Goal: Information Seeking & Learning: Compare options

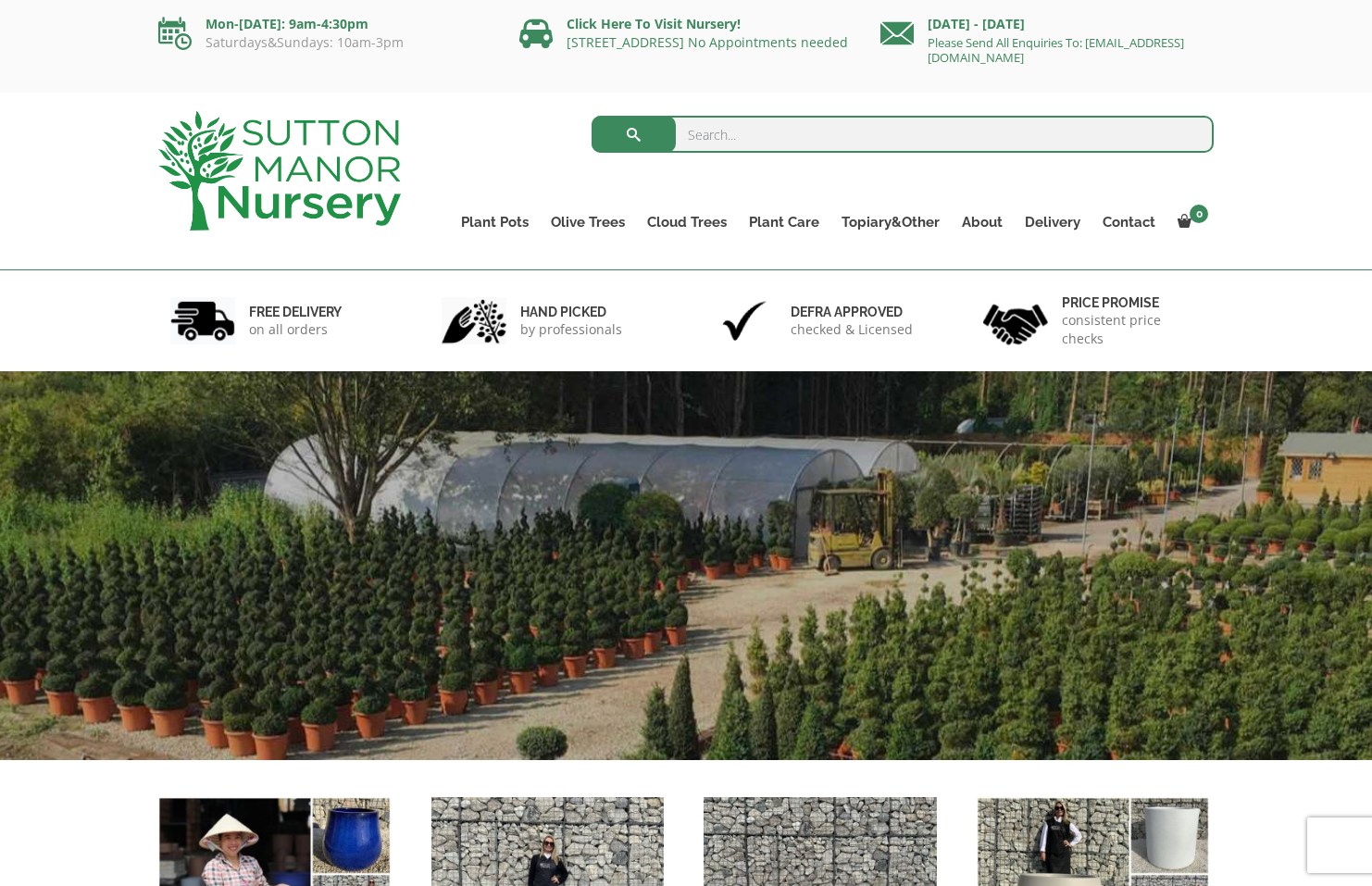
click at [793, 128] on input "search" at bounding box center [902, 134] width 623 height 38
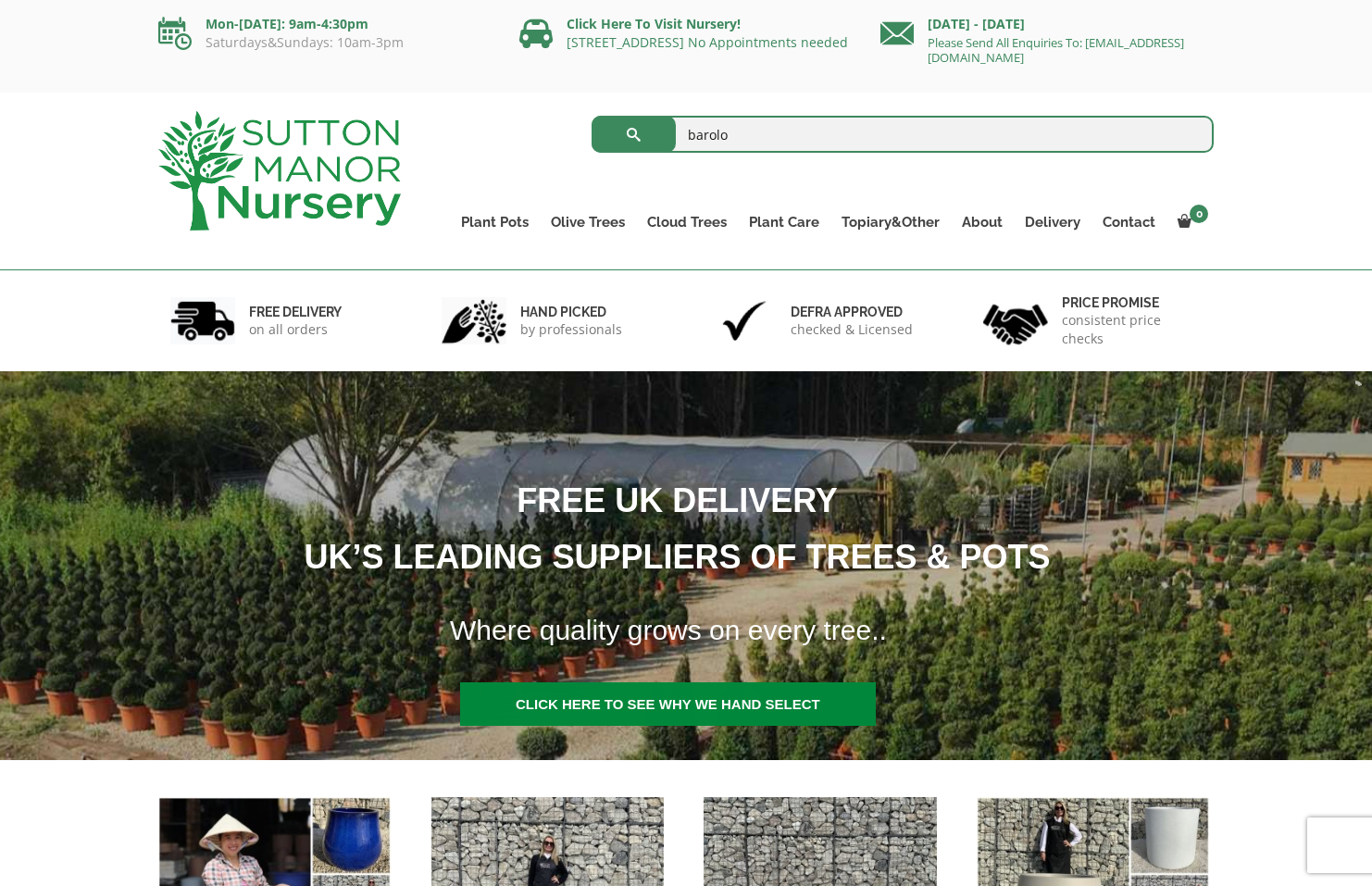
type input "barolo"
click at [634, 134] on button "submit" at bounding box center [634, 134] width 84 height 38
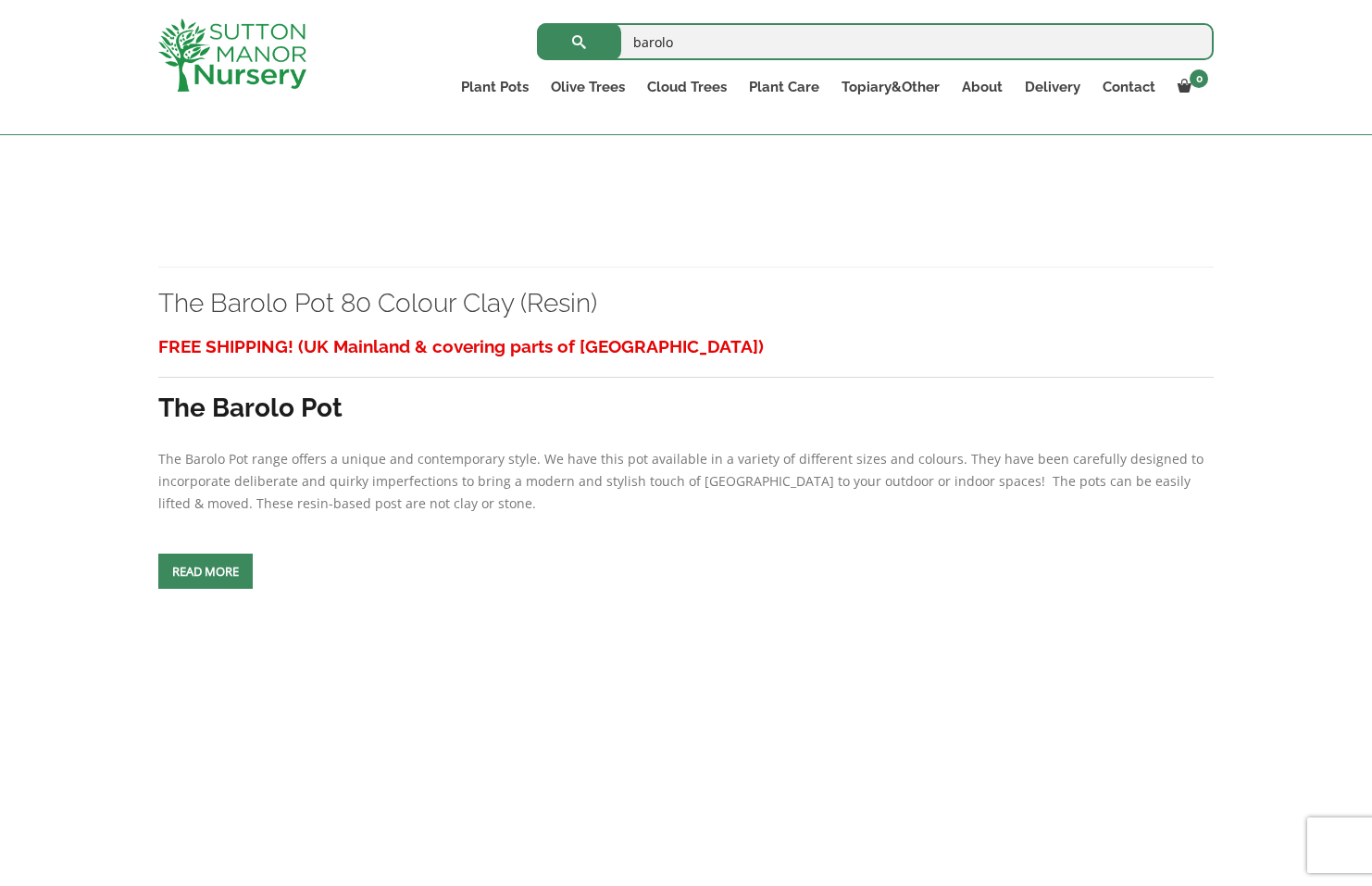
scroll to position [2166, 0]
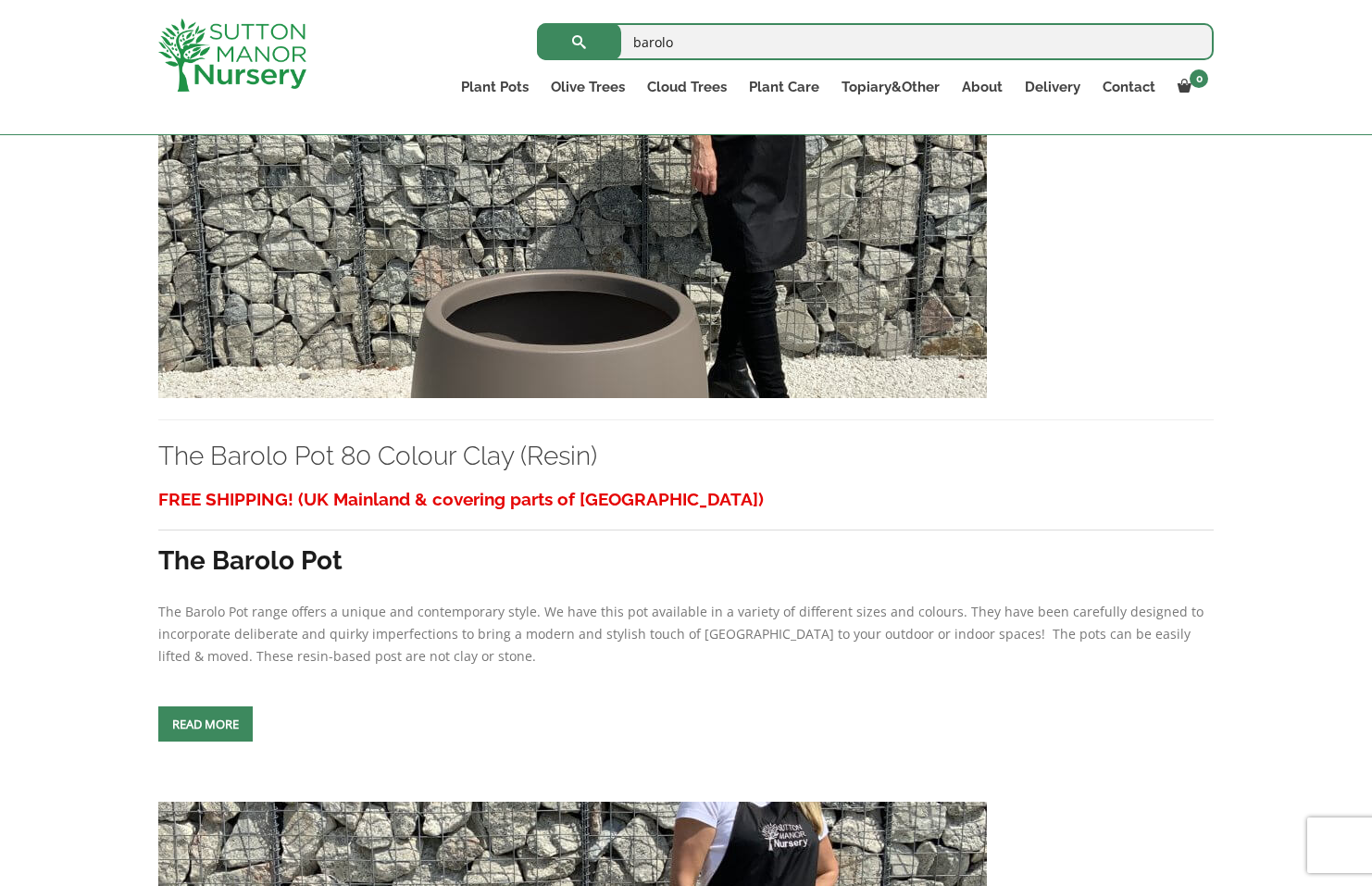
click at [558, 281] on img at bounding box center [573, 199] width 828 height 398
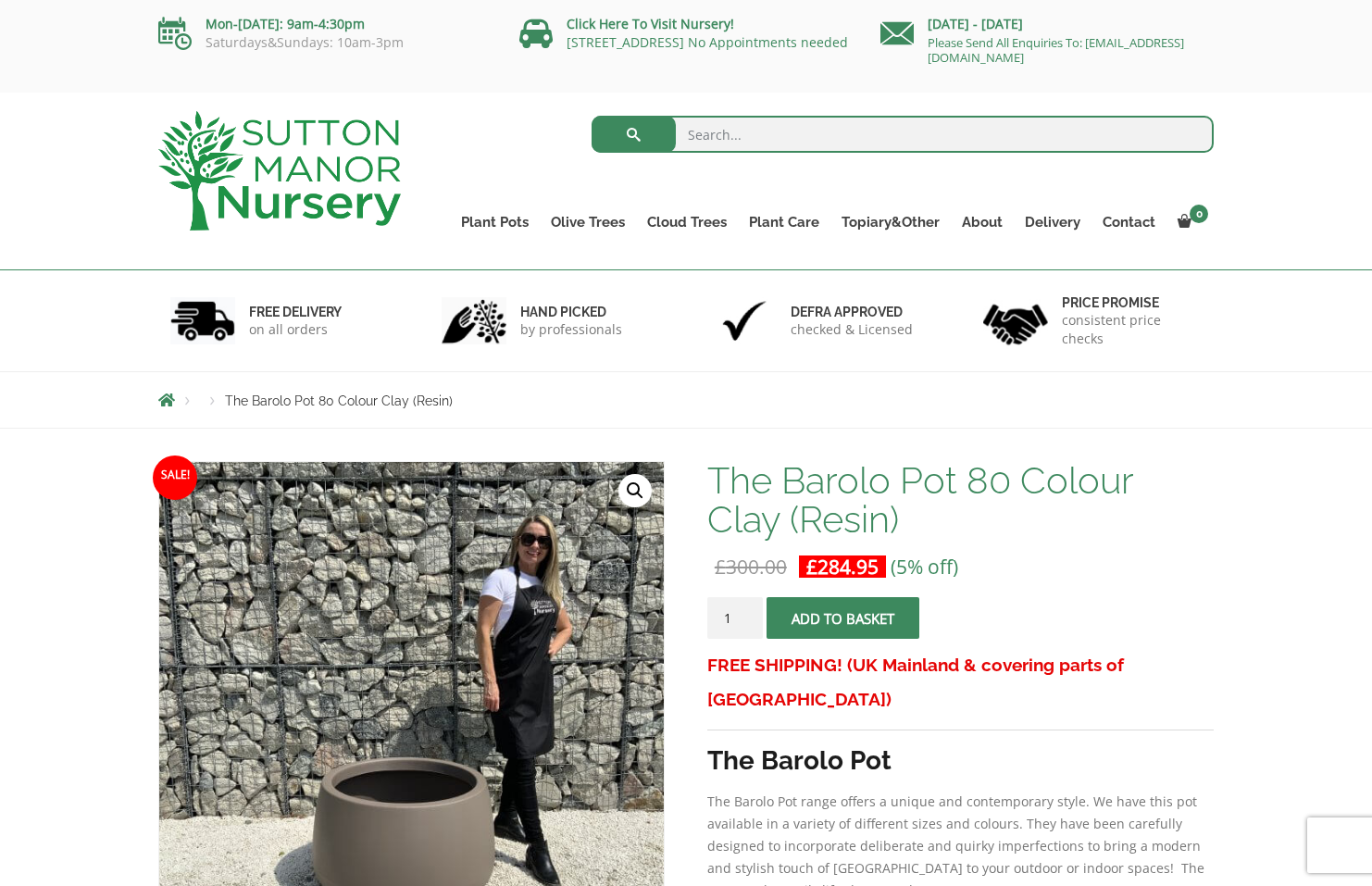
click at [804, 149] on input "search" at bounding box center [902, 134] width 623 height 38
type input "barolo 125"
click at [634, 134] on button "submit" at bounding box center [634, 134] width 84 height 38
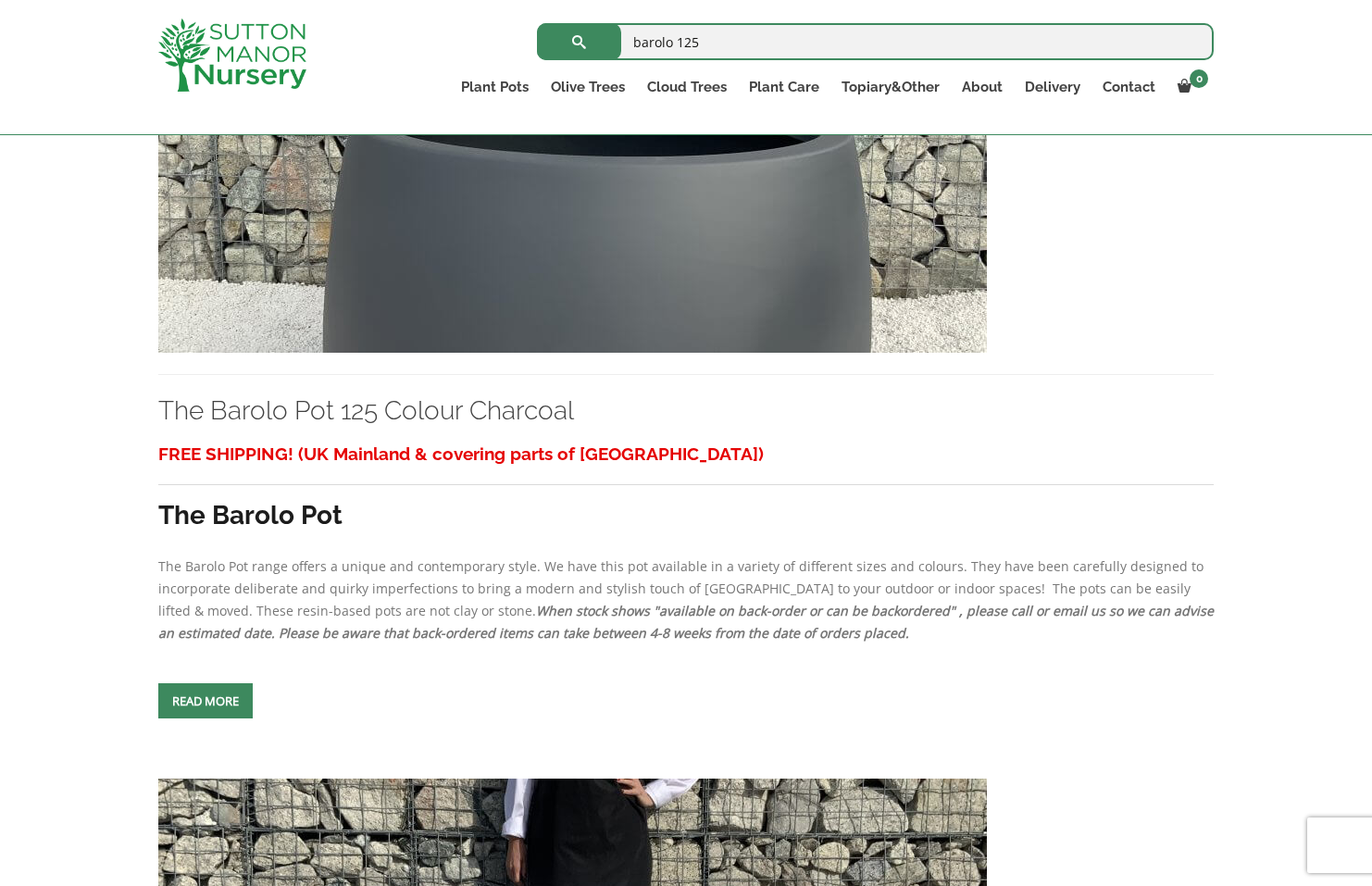
scroll to position [561, 0]
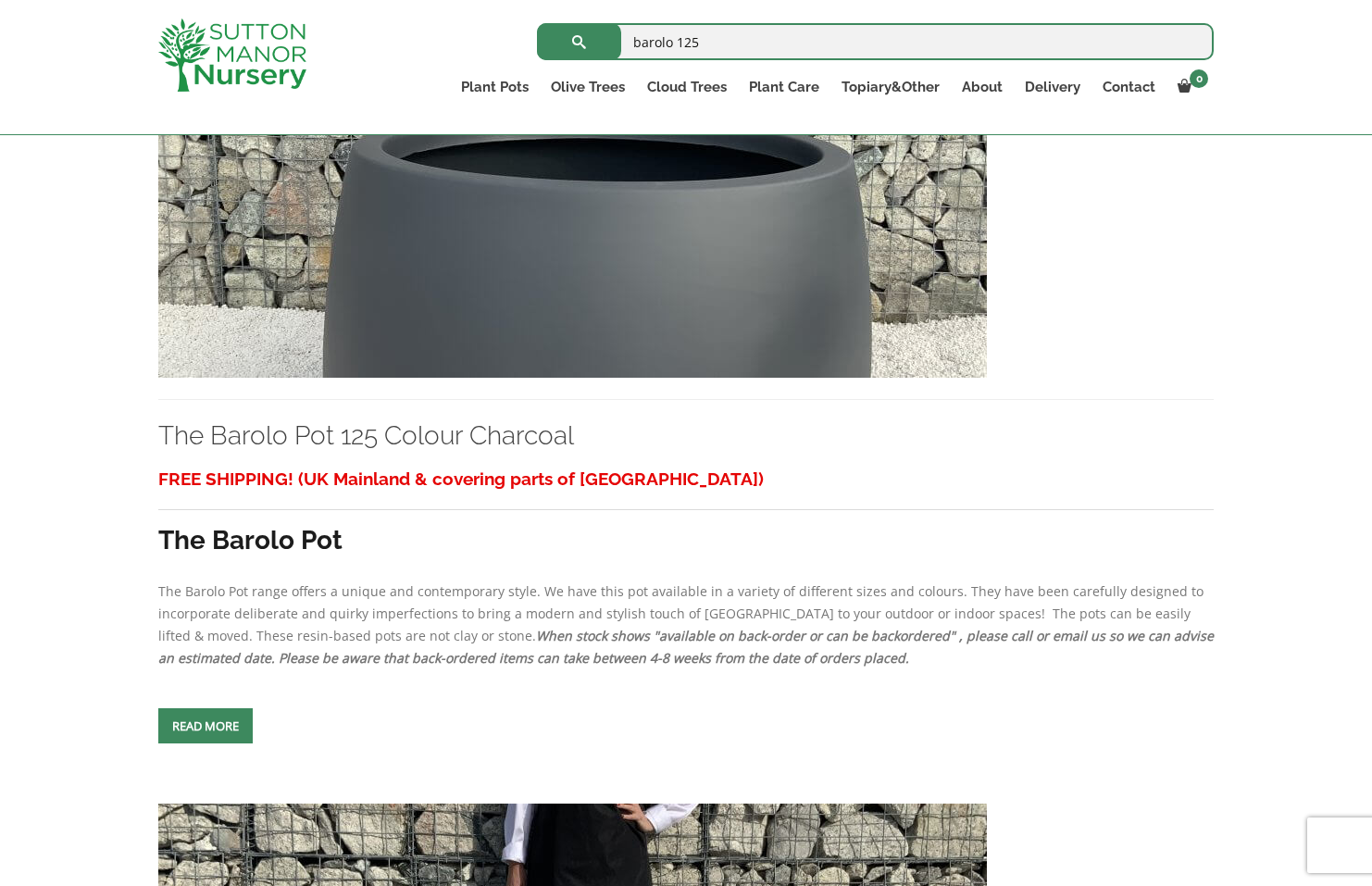
click at [567, 339] on img at bounding box center [573, 178] width 828 height 398
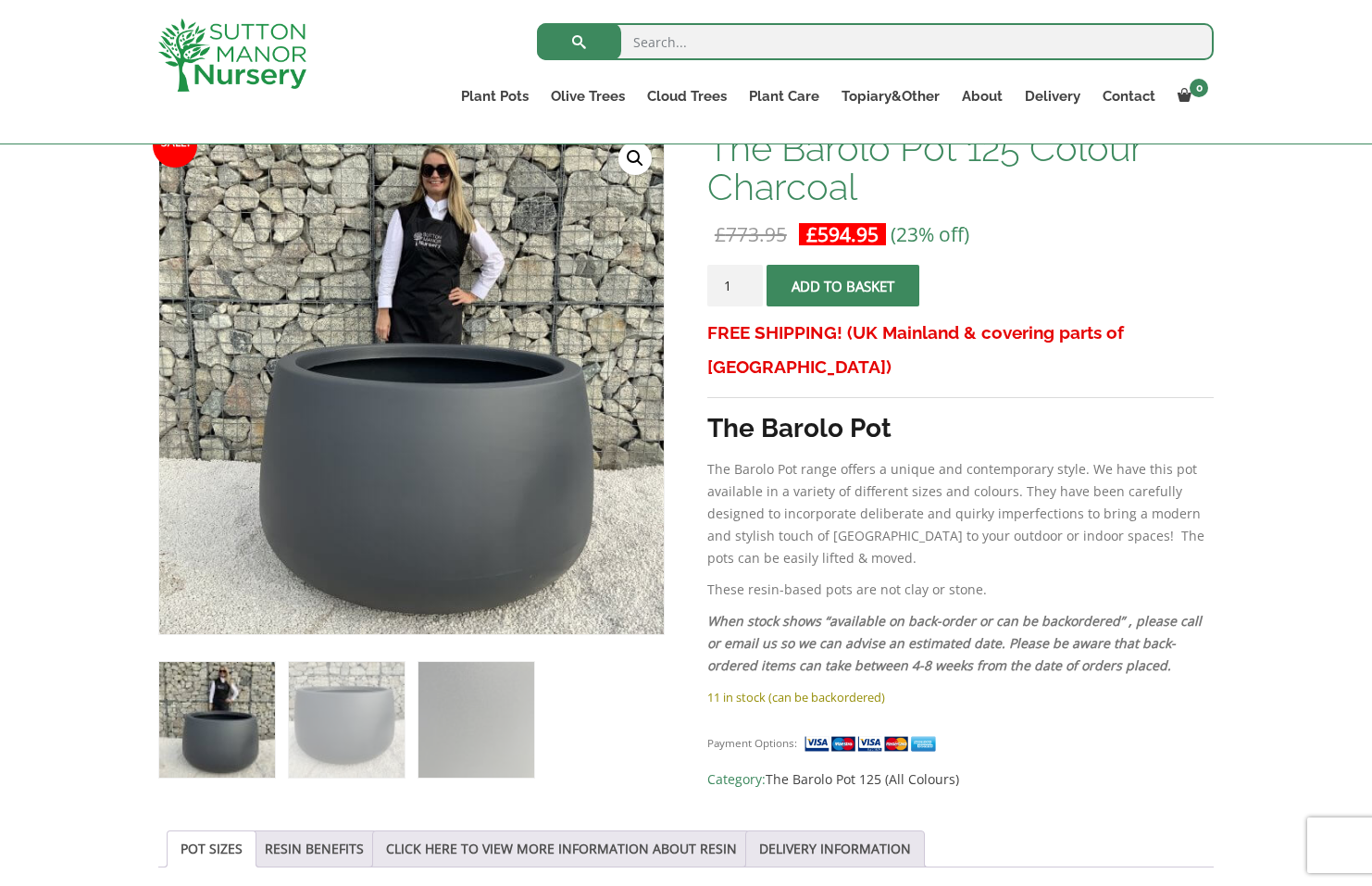
scroll to position [224, 0]
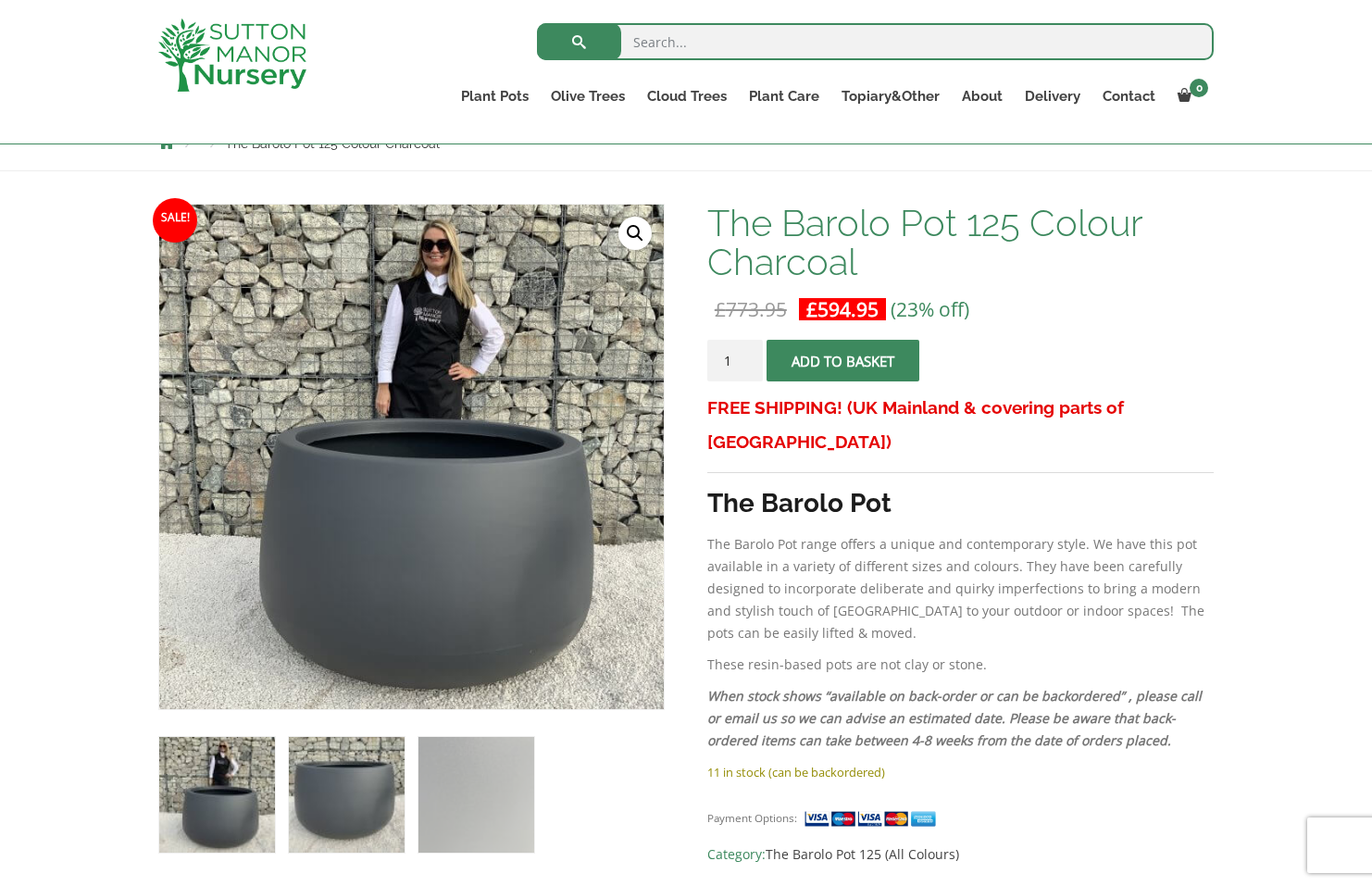
click at [341, 776] on img at bounding box center [346, 794] width 115 height 115
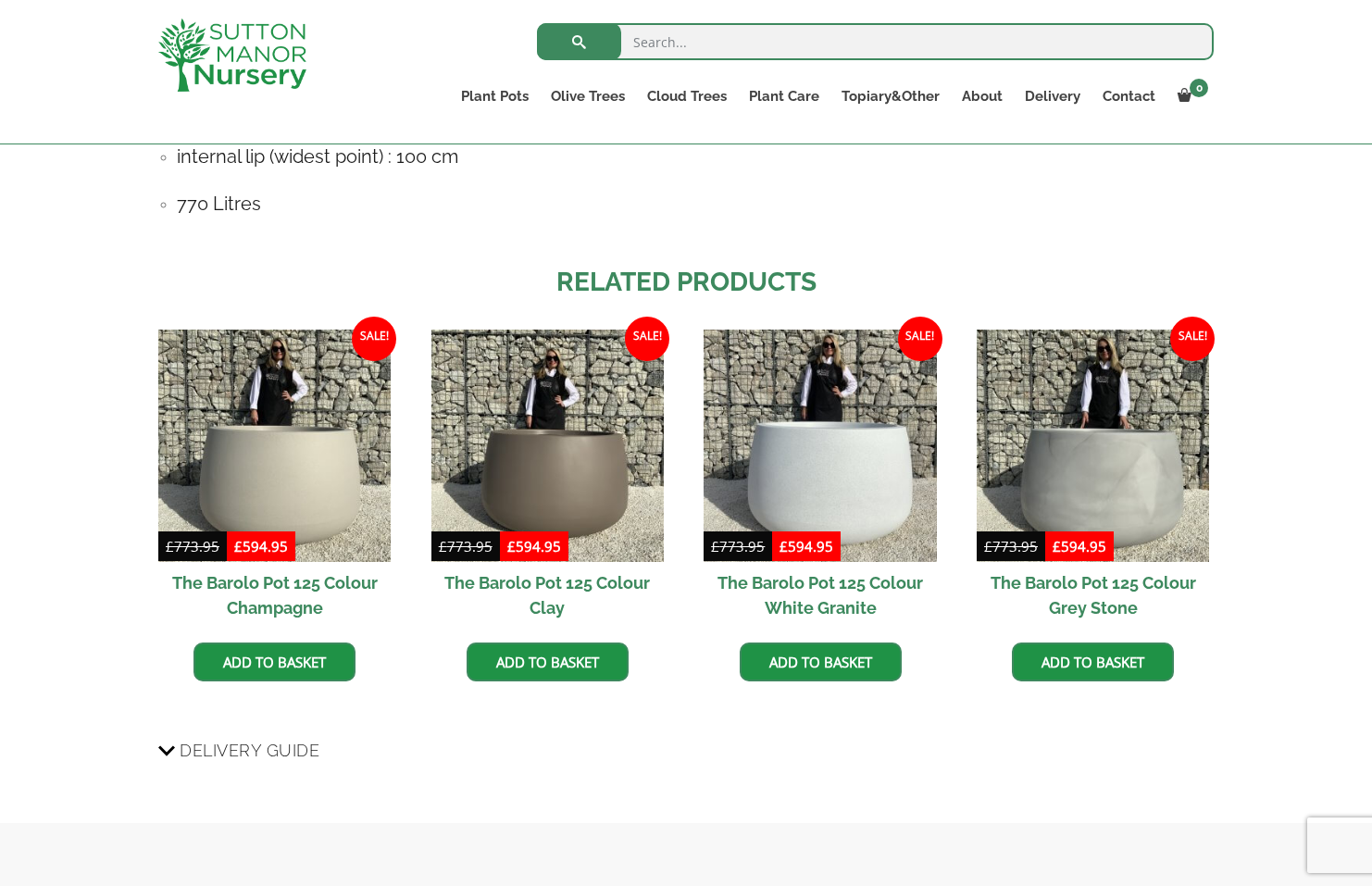
scroll to position [1389, 0]
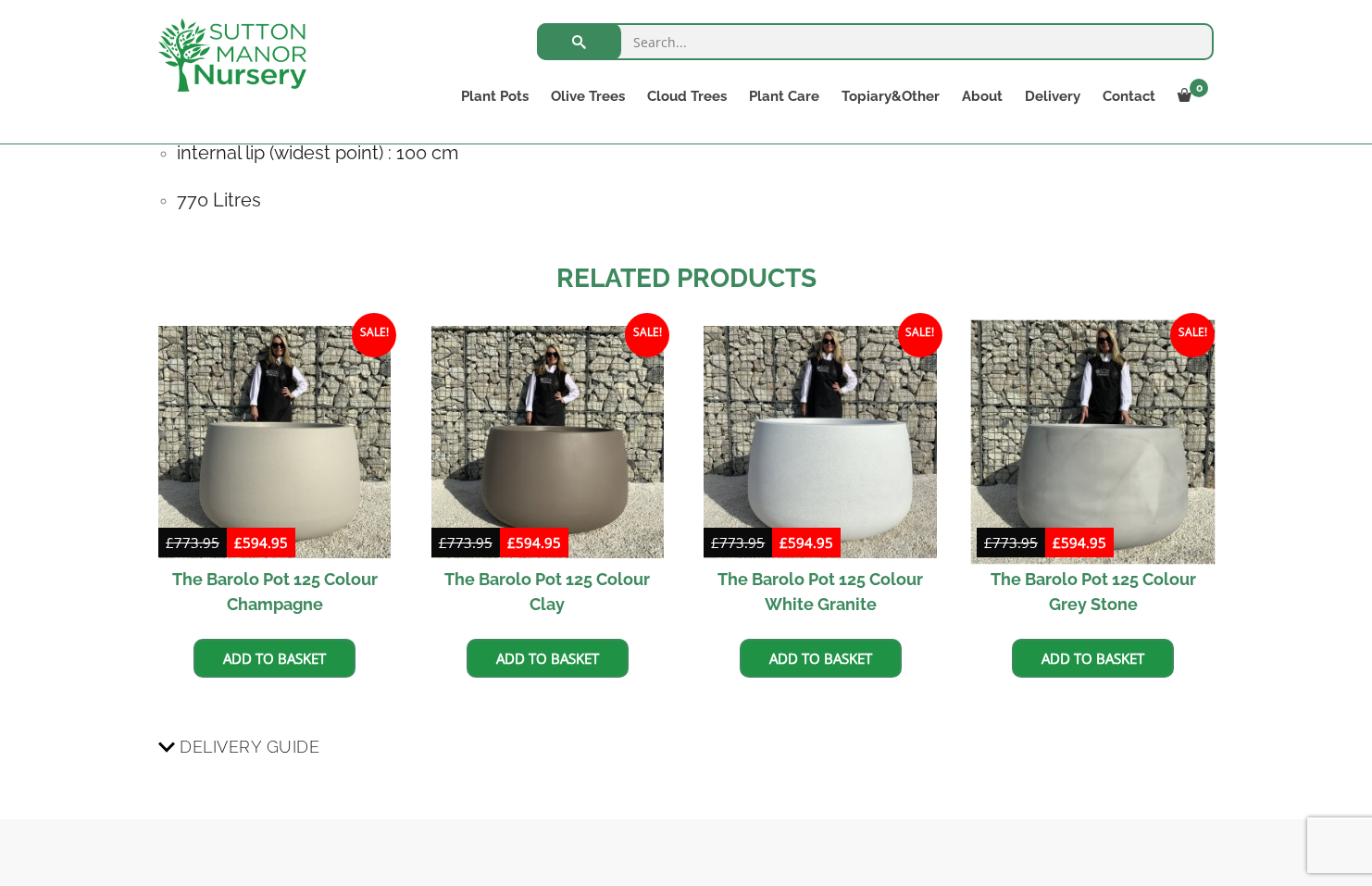
click at [1084, 430] on img at bounding box center [1093, 442] width 245 height 245
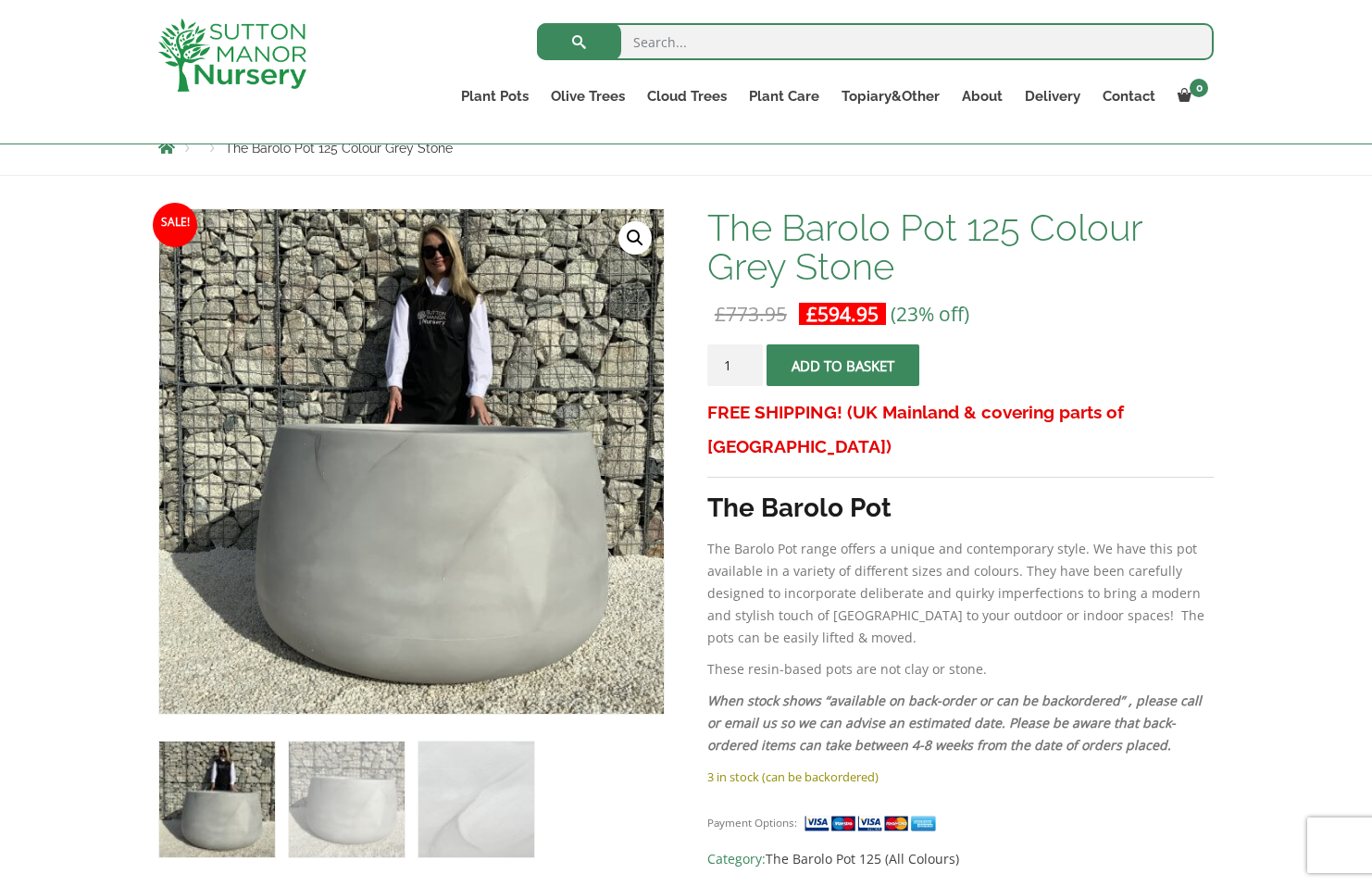
scroll to position [232, 0]
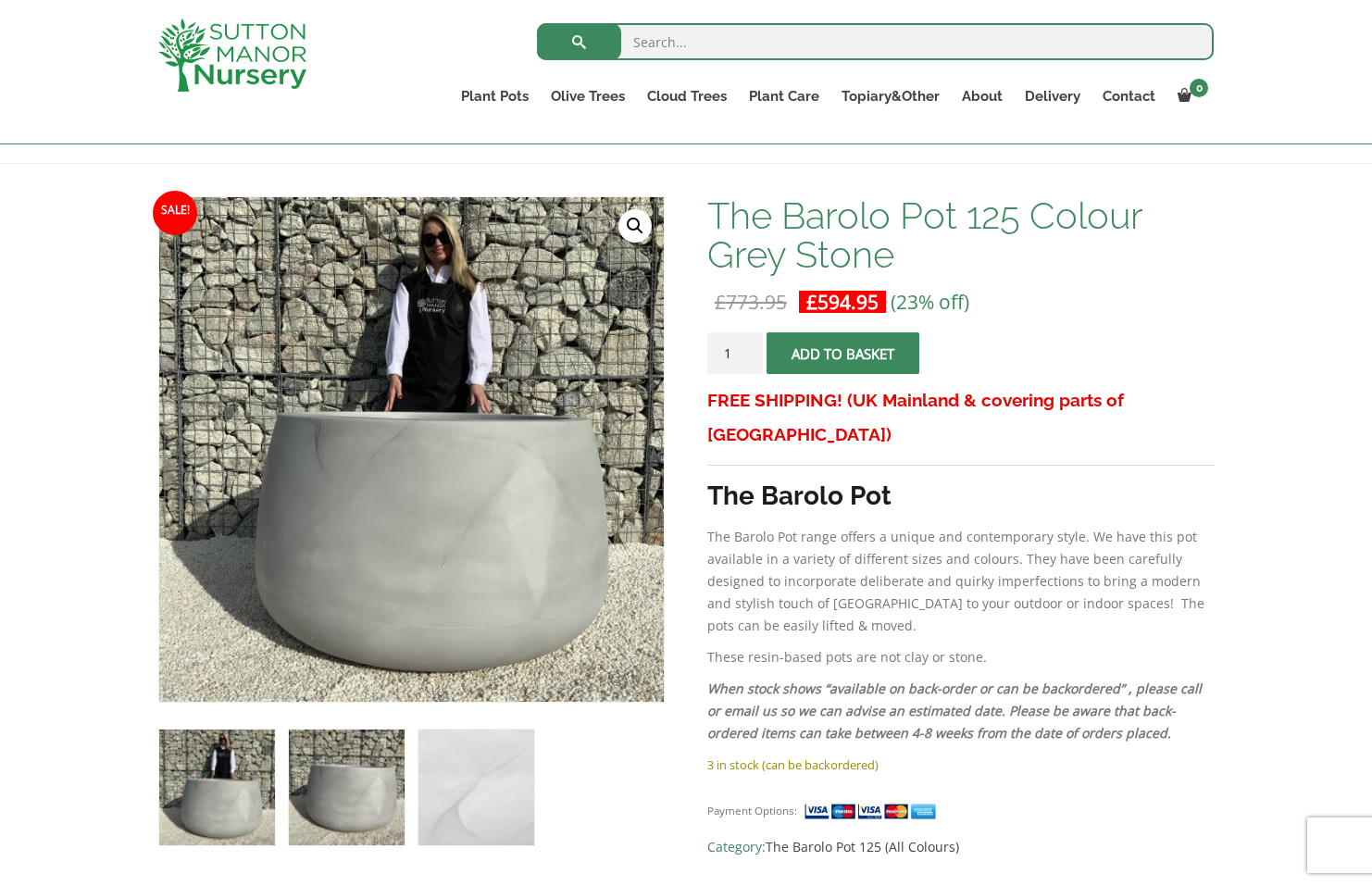
click at [350, 753] on img at bounding box center [346, 787] width 115 height 115
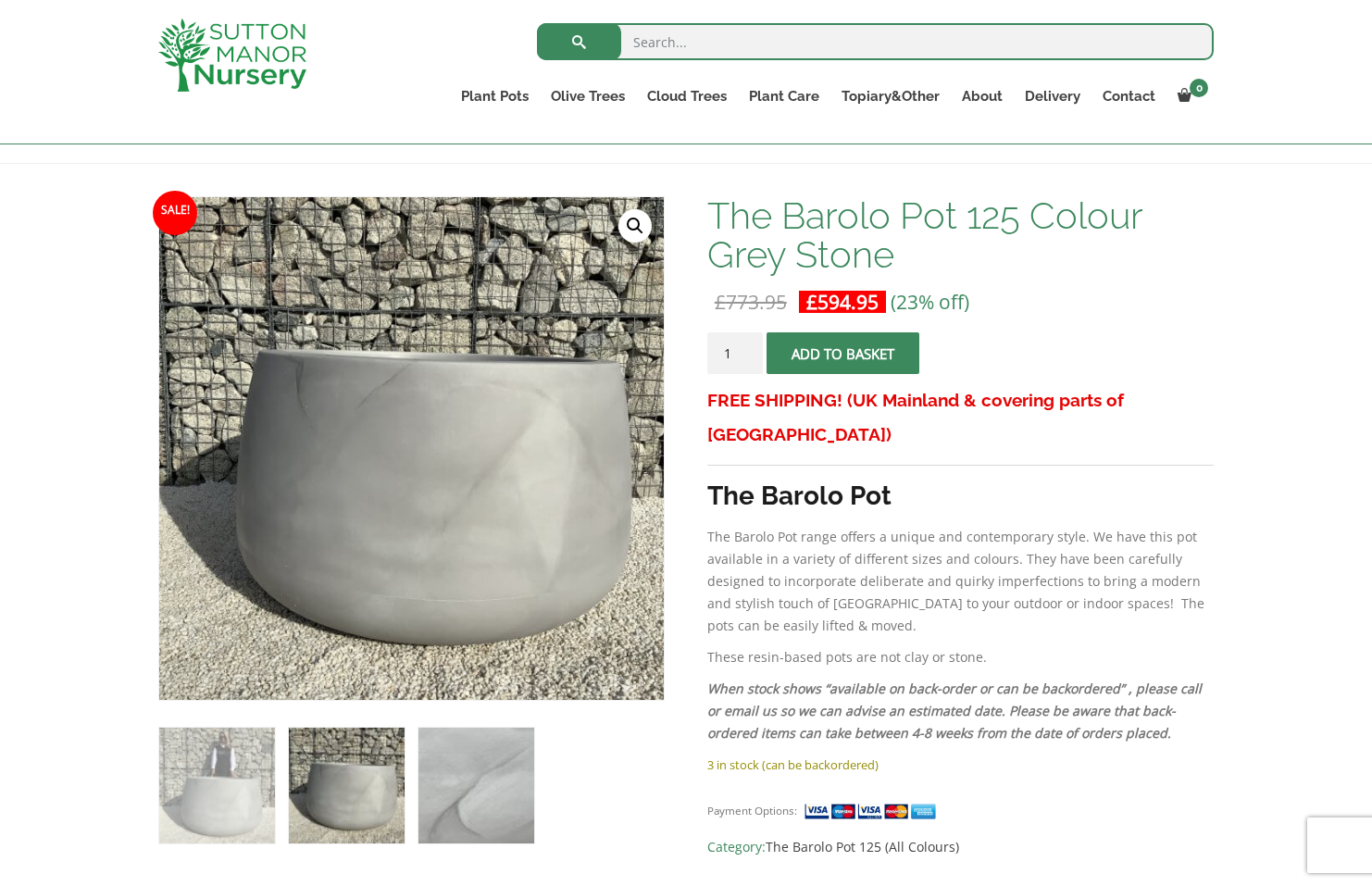
click at [488, 777] on img at bounding box center [475, 785] width 115 height 115
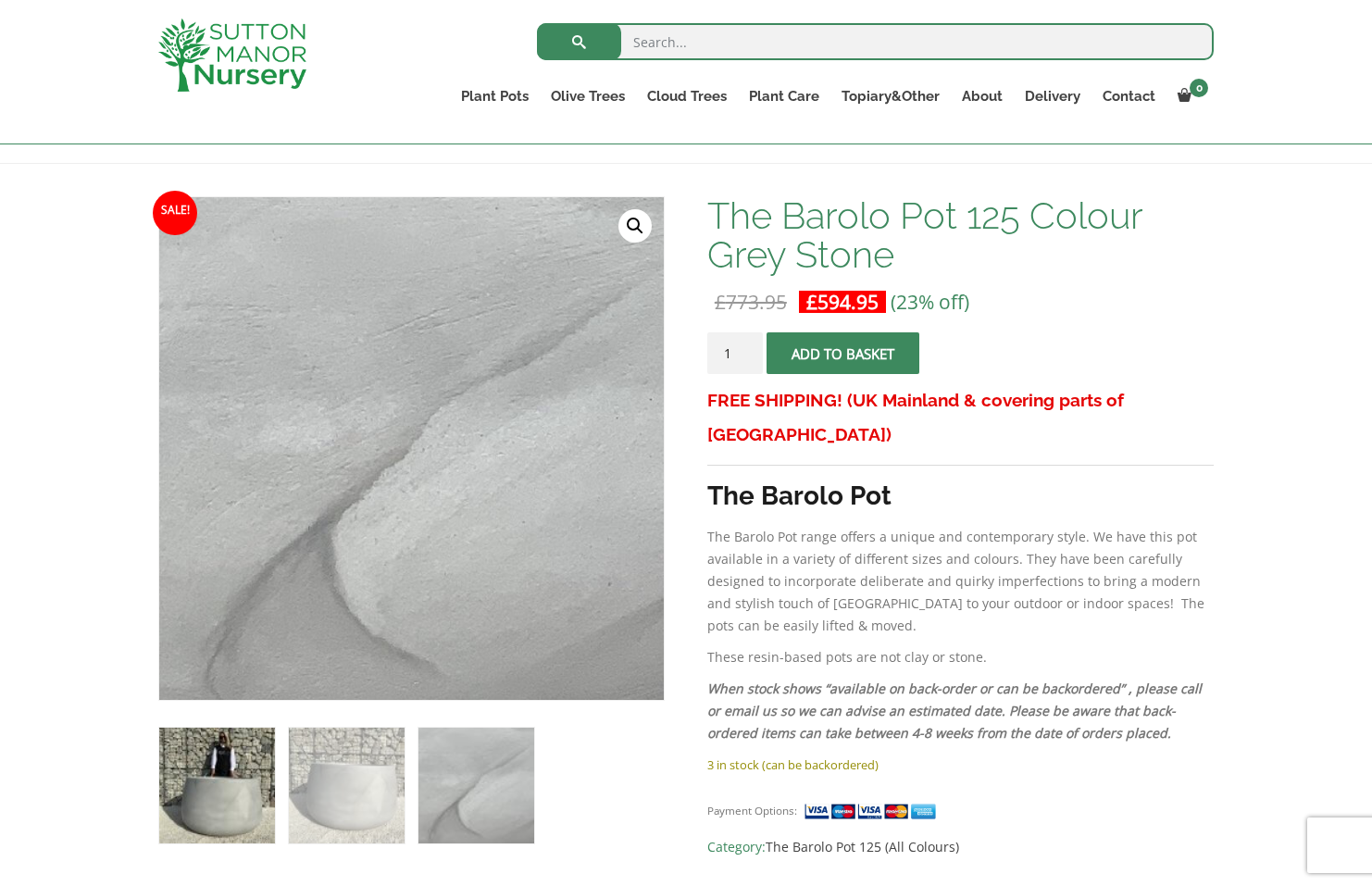
click at [217, 783] on img at bounding box center [216, 785] width 115 height 115
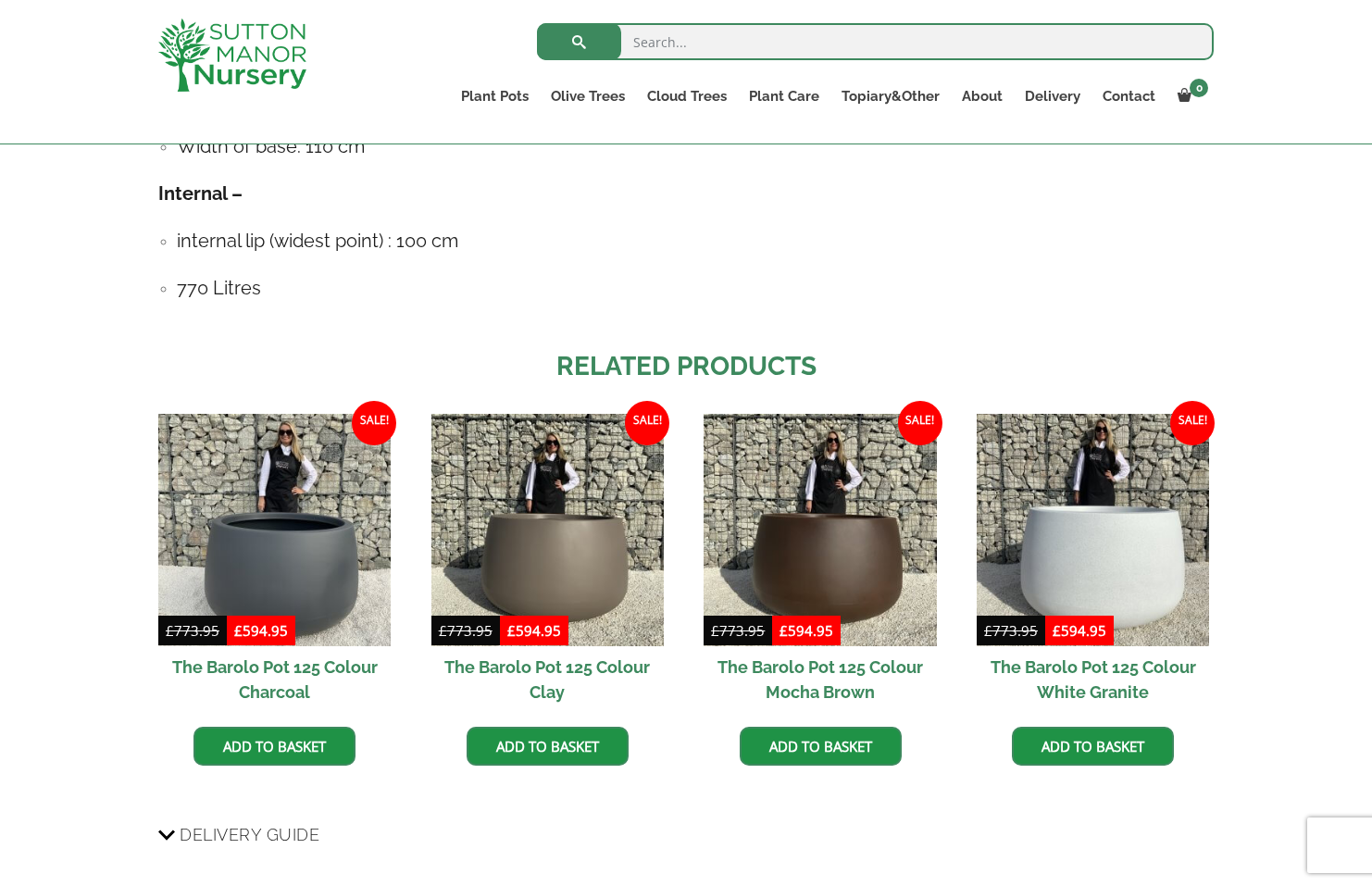
scroll to position [1331, 0]
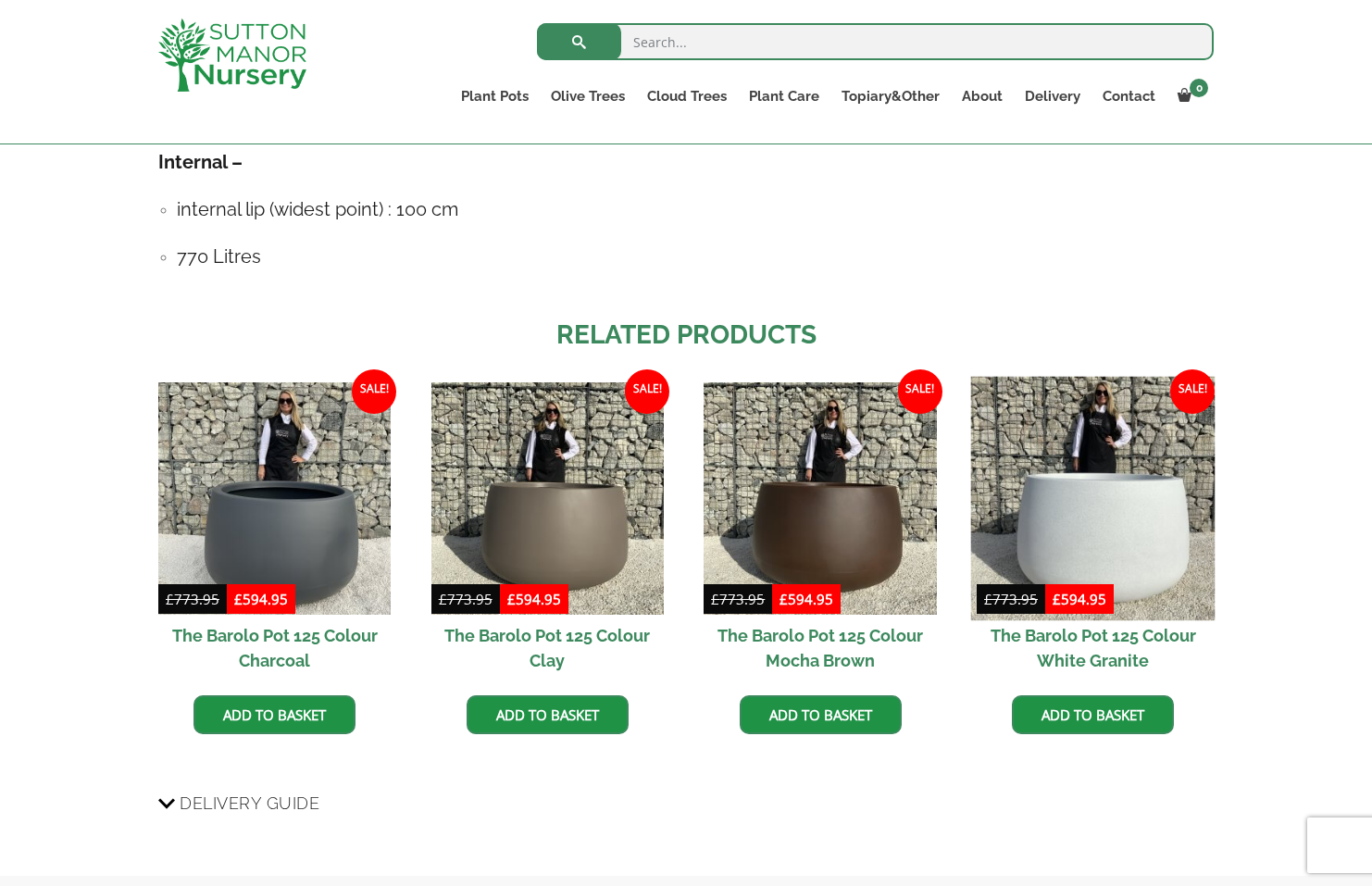
click at [1111, 406] on img at bounding box center [1093, 498] width 245 height 245
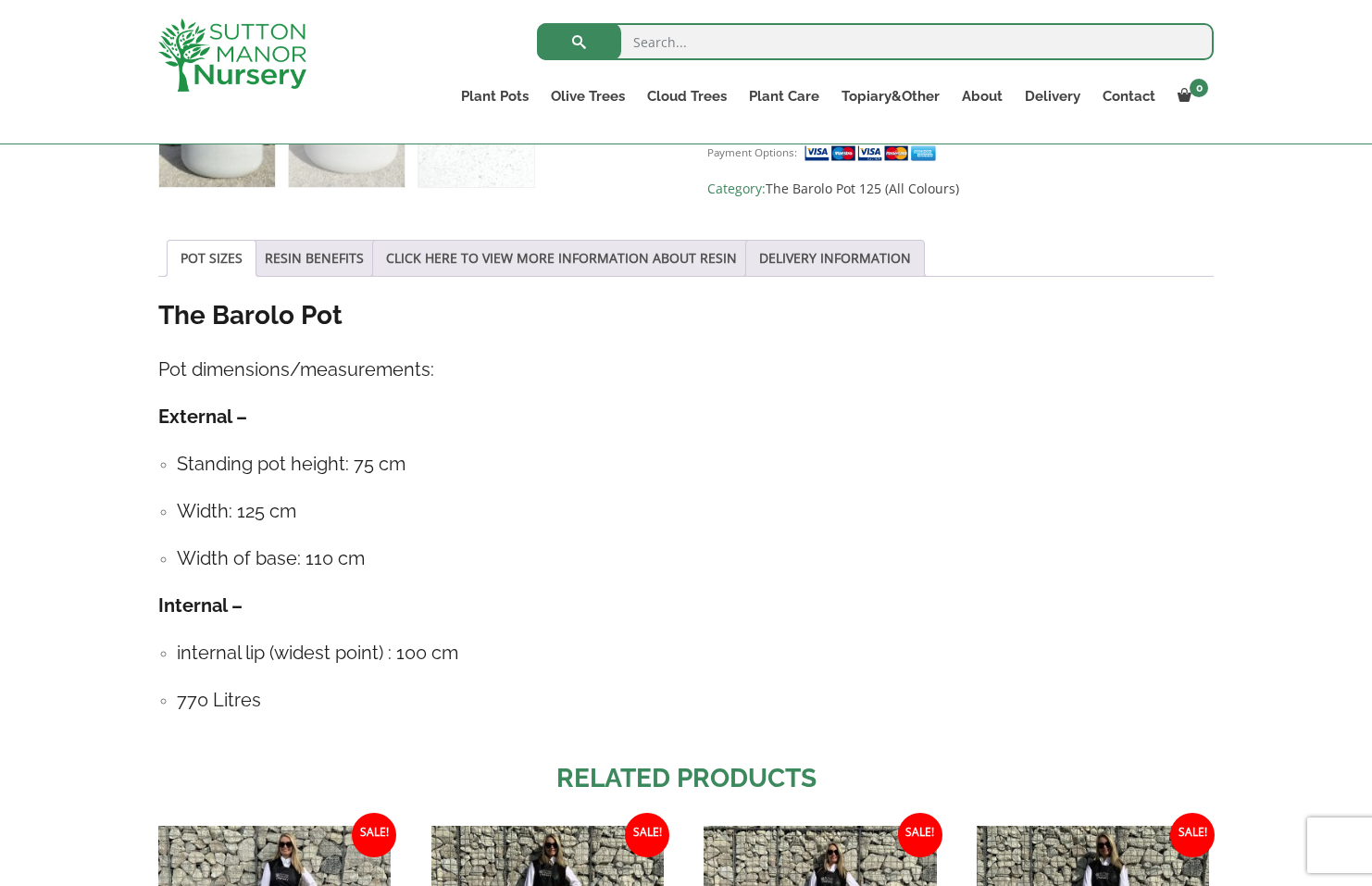
scroll to position [888, 0]
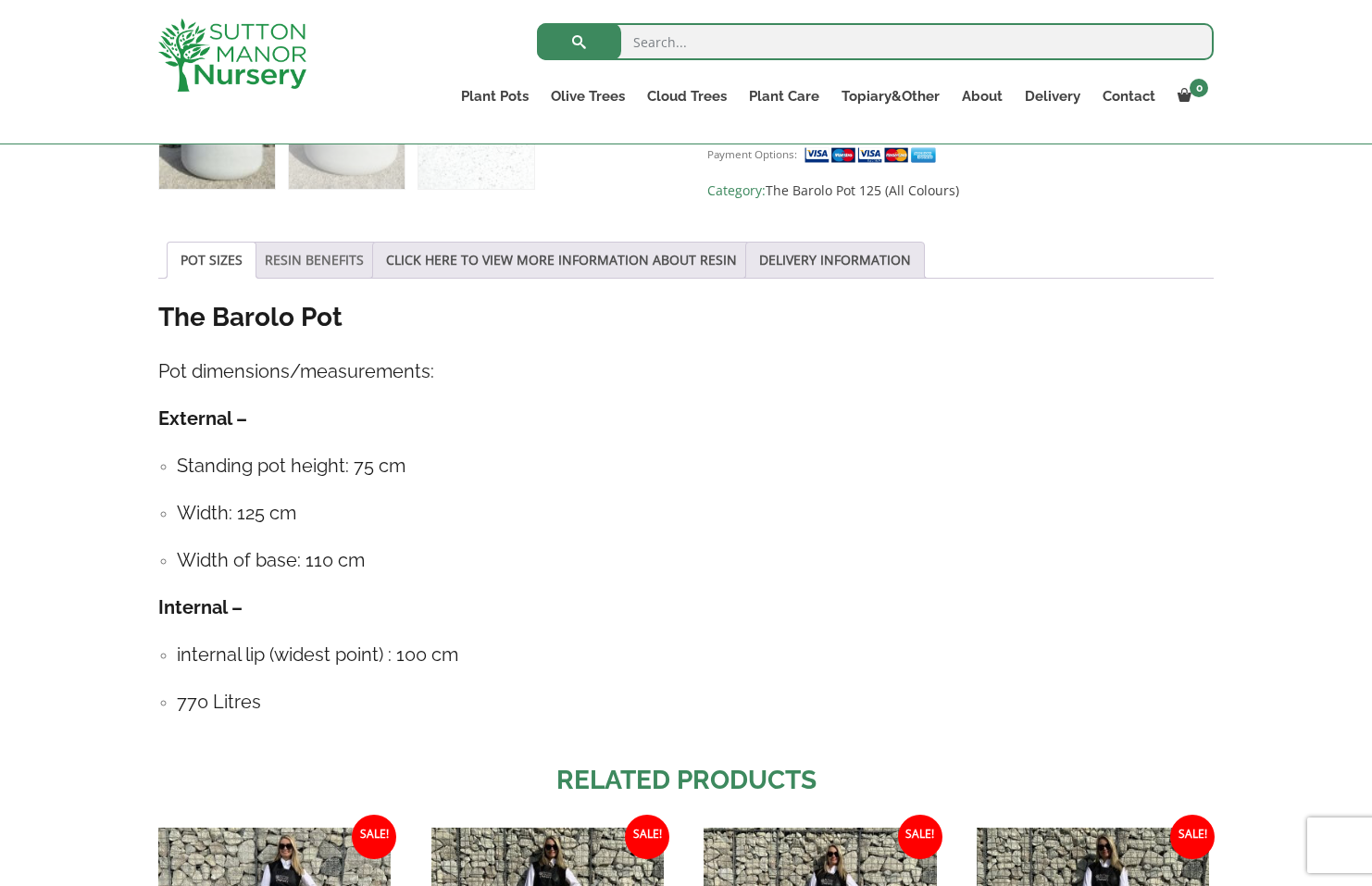
click at [291, 251] on link "RESIN BENEFITS" at bounding box center [314, 261] width 99 height 36
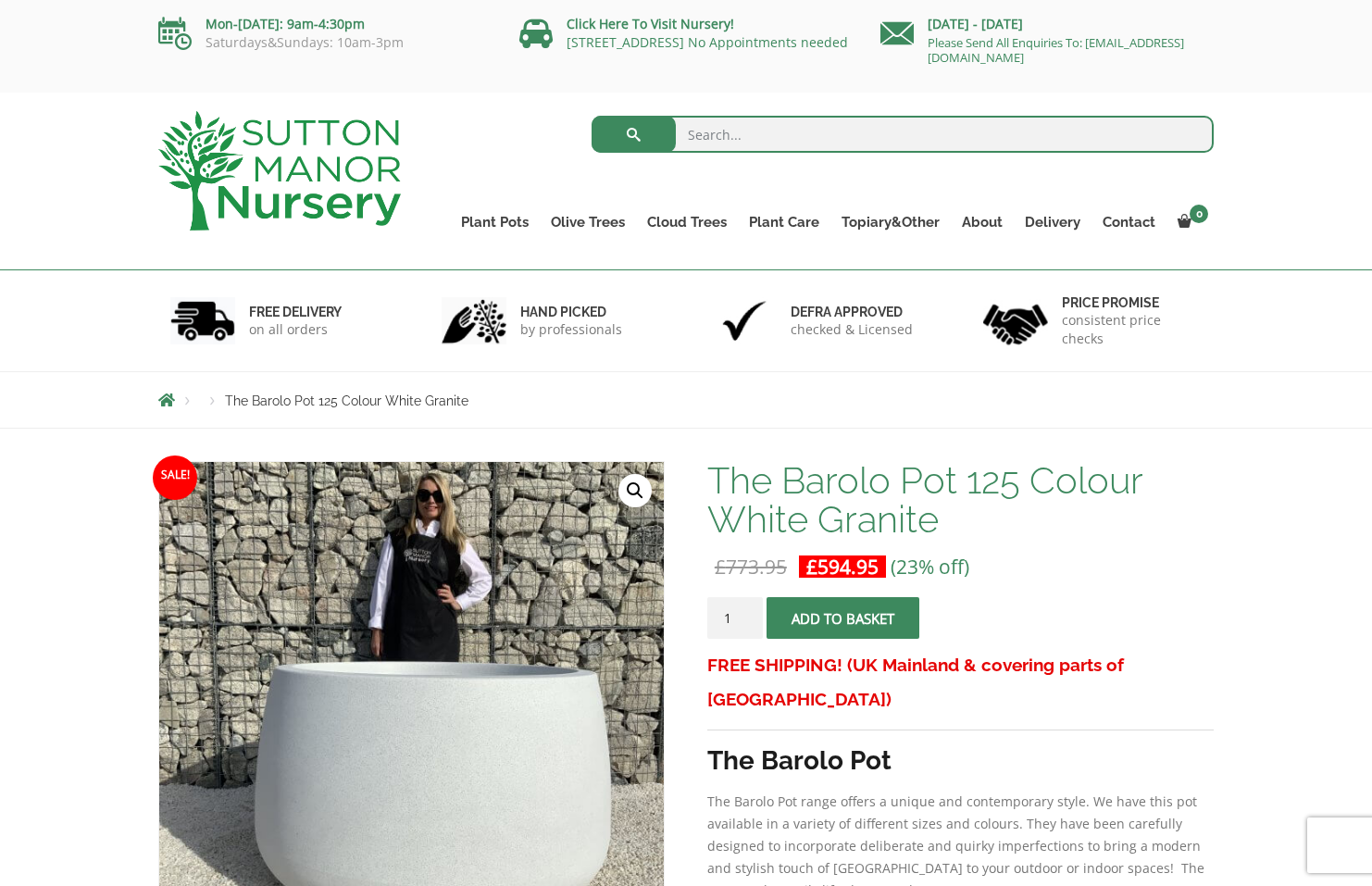
scroll to position [0, 0]
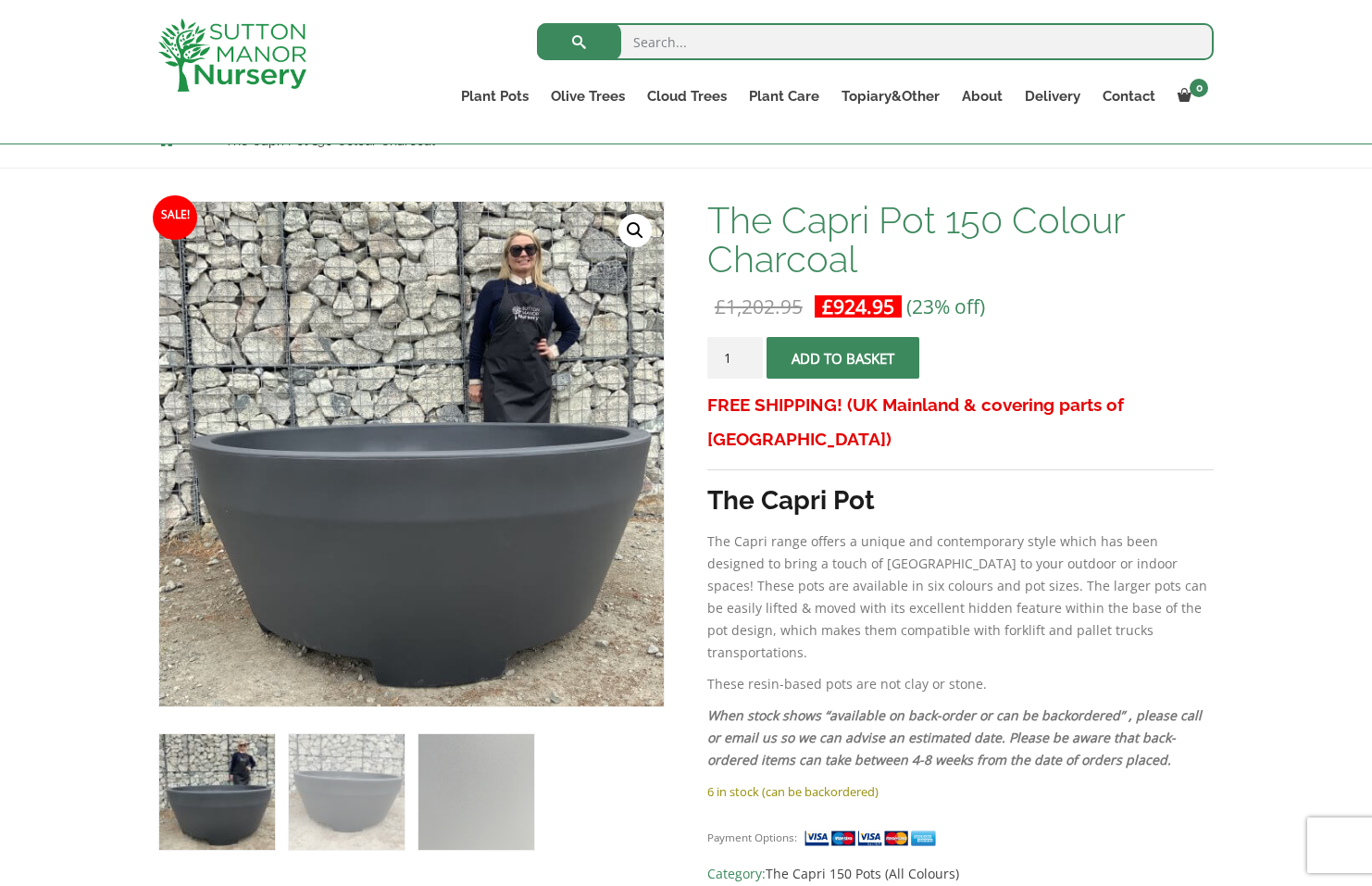
scroll to position [227, 0]
click at [315, 806] on img at bounding box center [346, 791] width 115 height 115
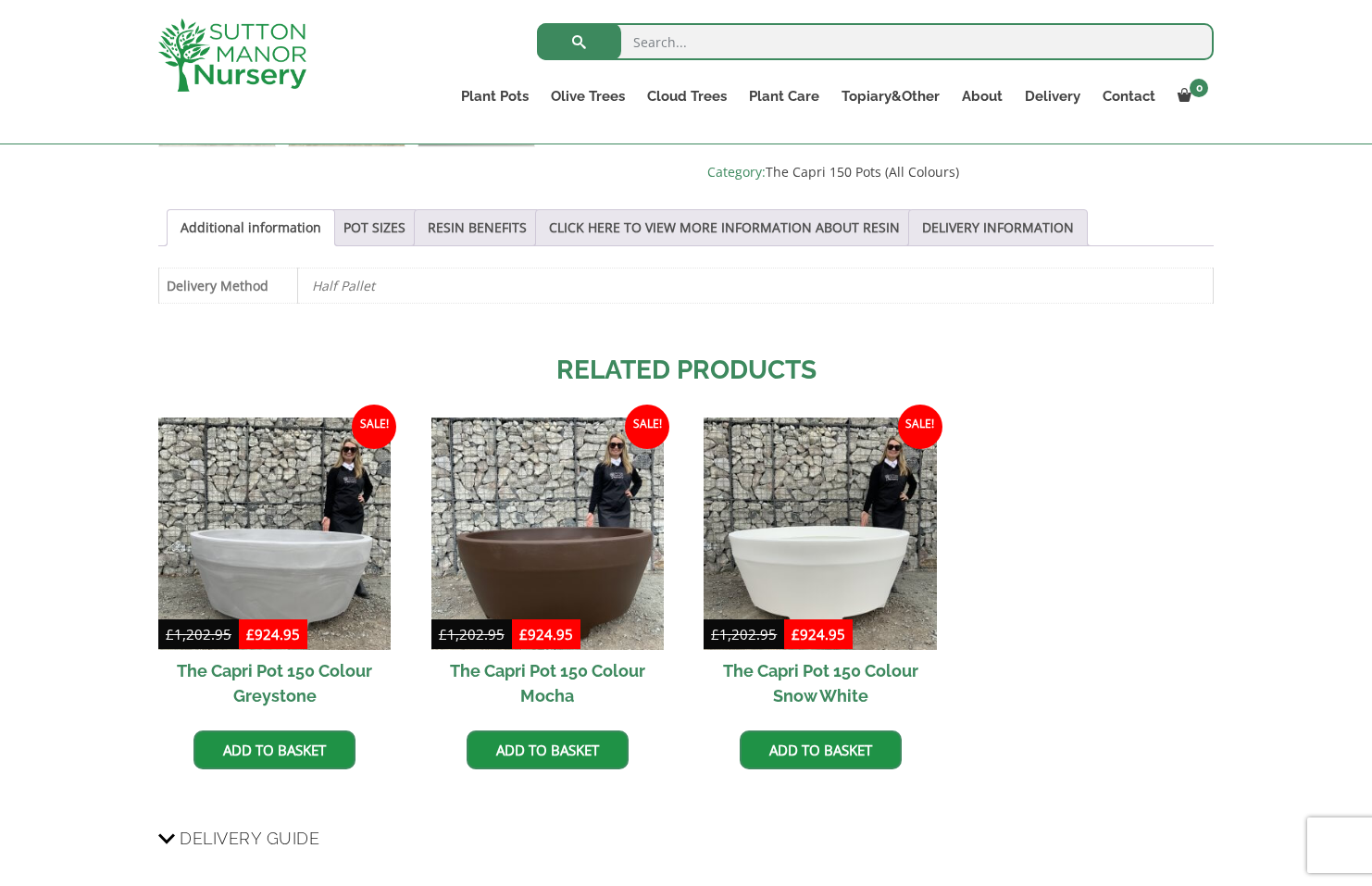
scroll to position [975, 0]
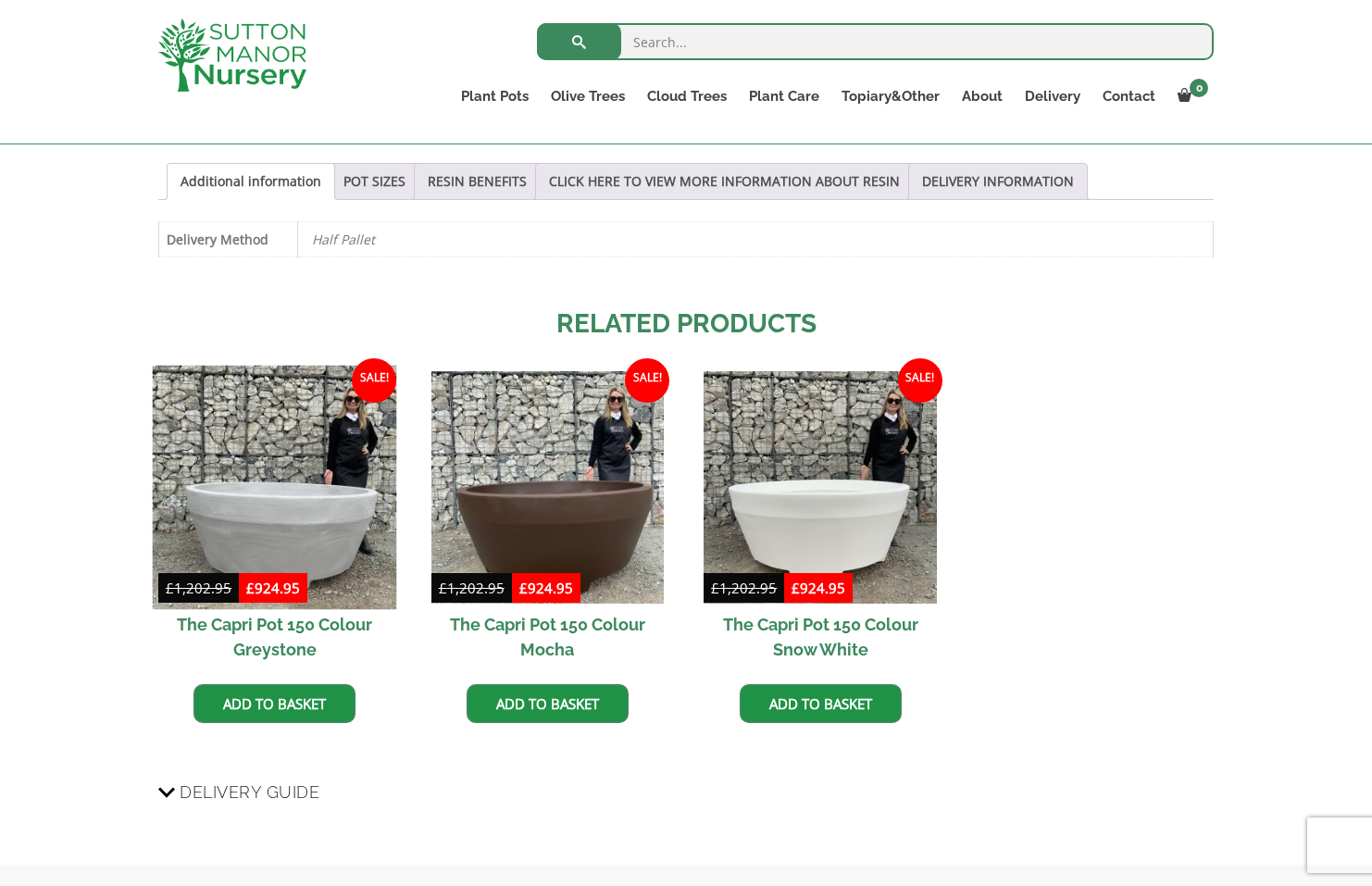
click at [256, 490] on img at bounding box center [275, 487] width 245 height 245
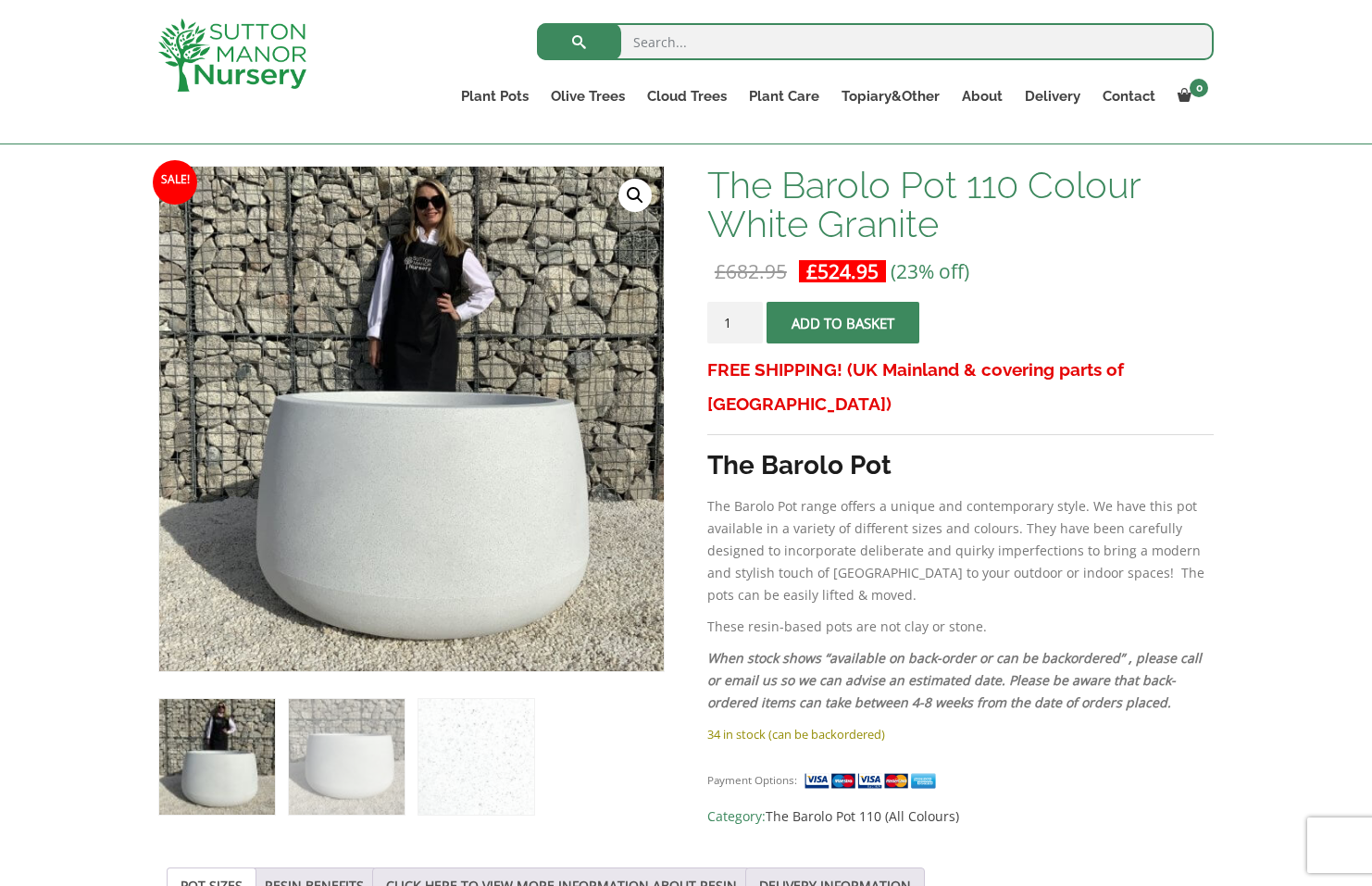
scroll to position [299, 0]
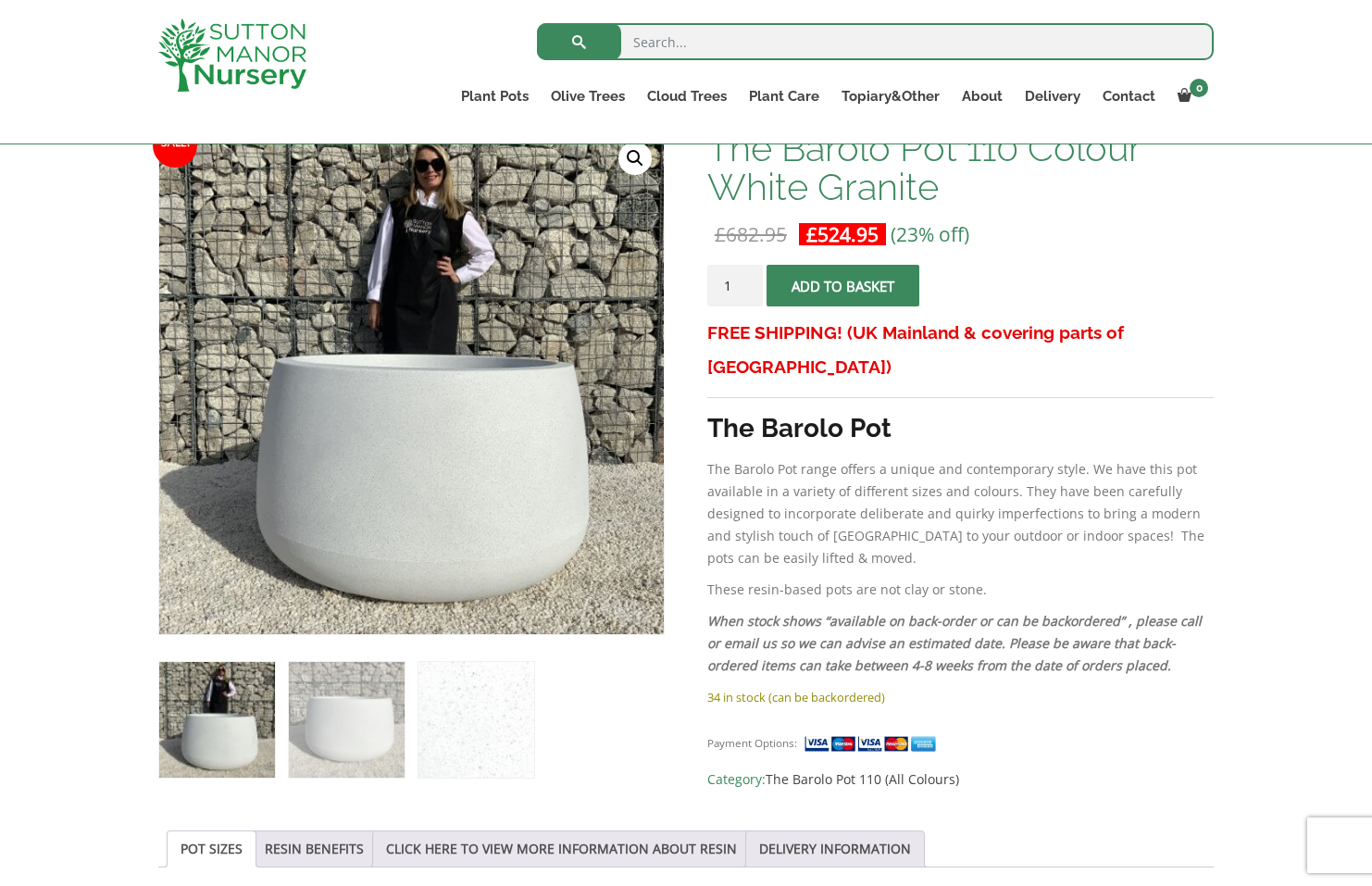
click at [828, 38] on input "search" at bounding box center [875, 42] width 677 height 38
type input "barolo 140"
click at [578, 41] on button "submit" at bounding box center [579, 42] width 84 height 38
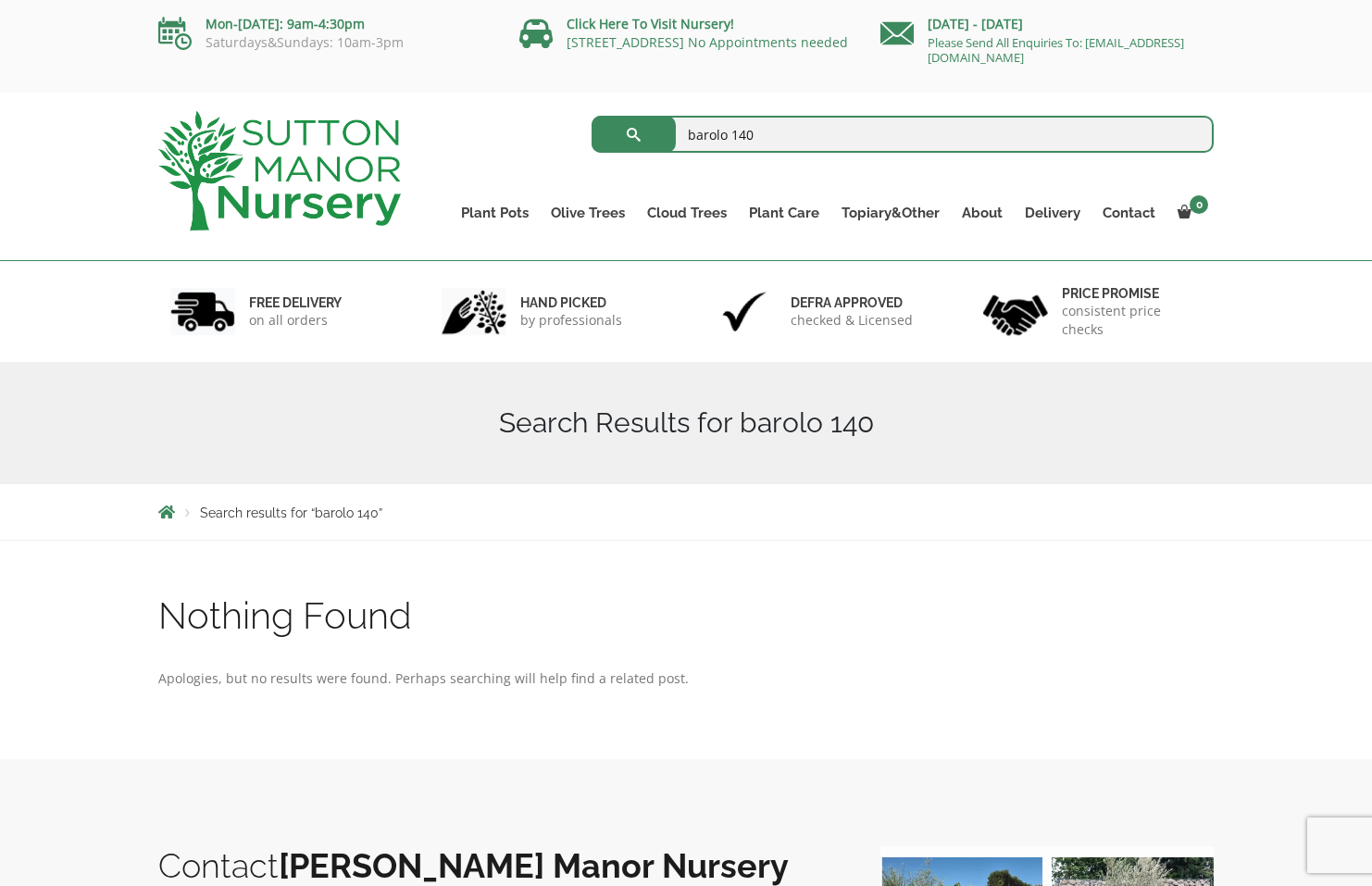
click at [754, 143] on input "barolo 140" at bounding box center [902, 134] width 623 height 38
type input "barolo 125"
click at [634, 134] on button "submit" at bounding box center [634, 134] width 84 height 38
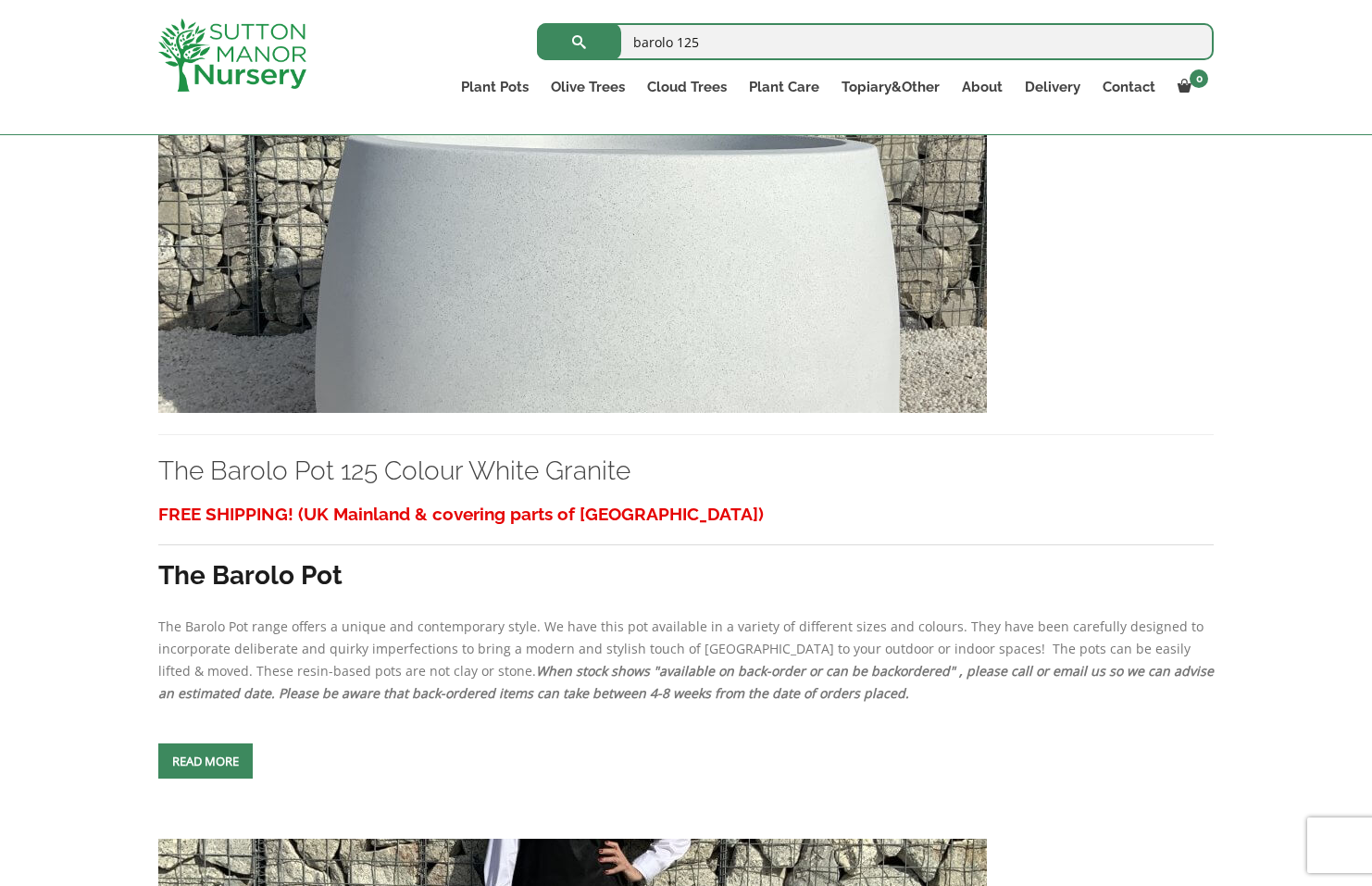
scroll to position [1306, 0]
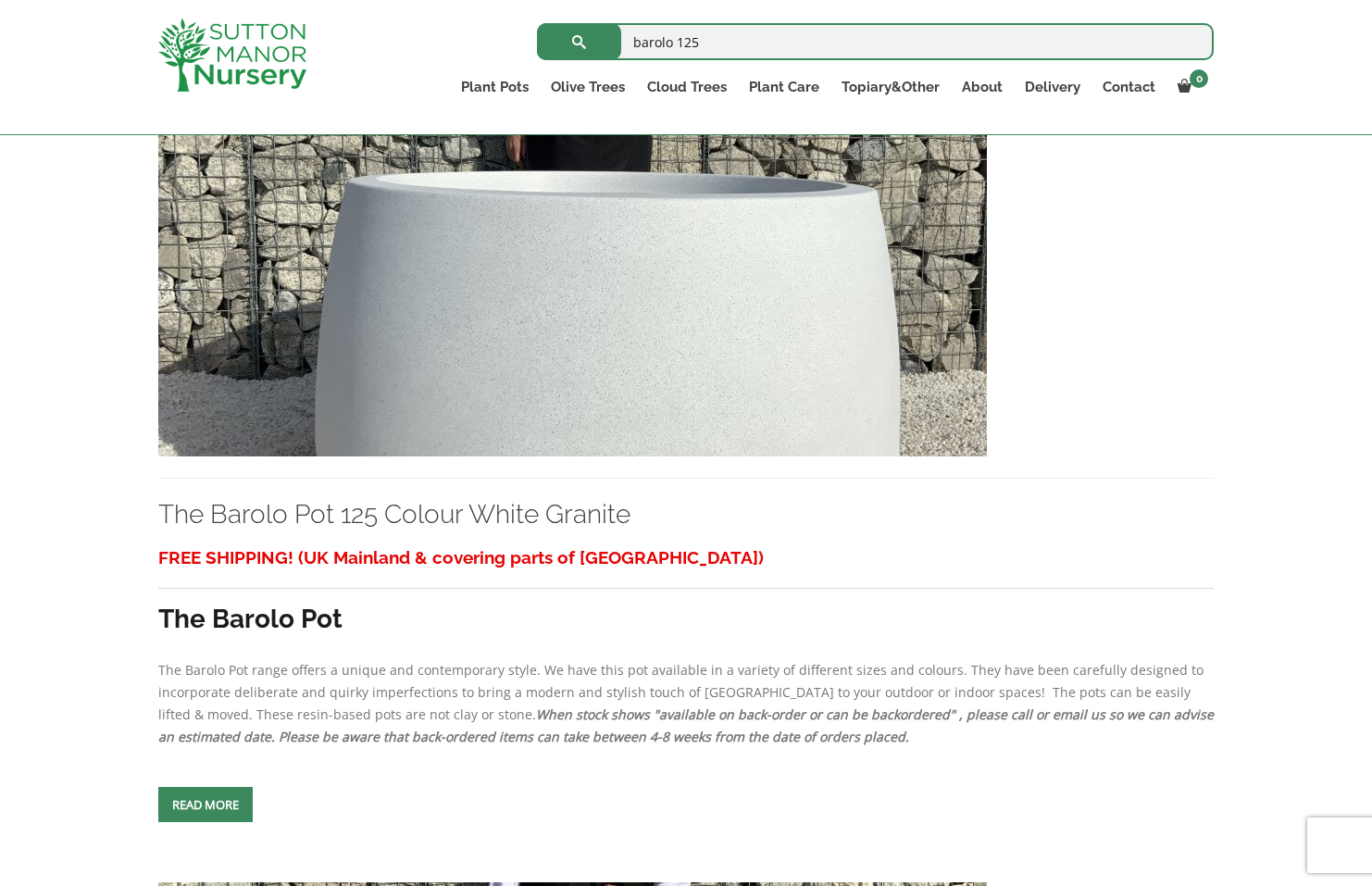
click at [546, 308] on img at bounding box center [573, 257] width 828 height 398
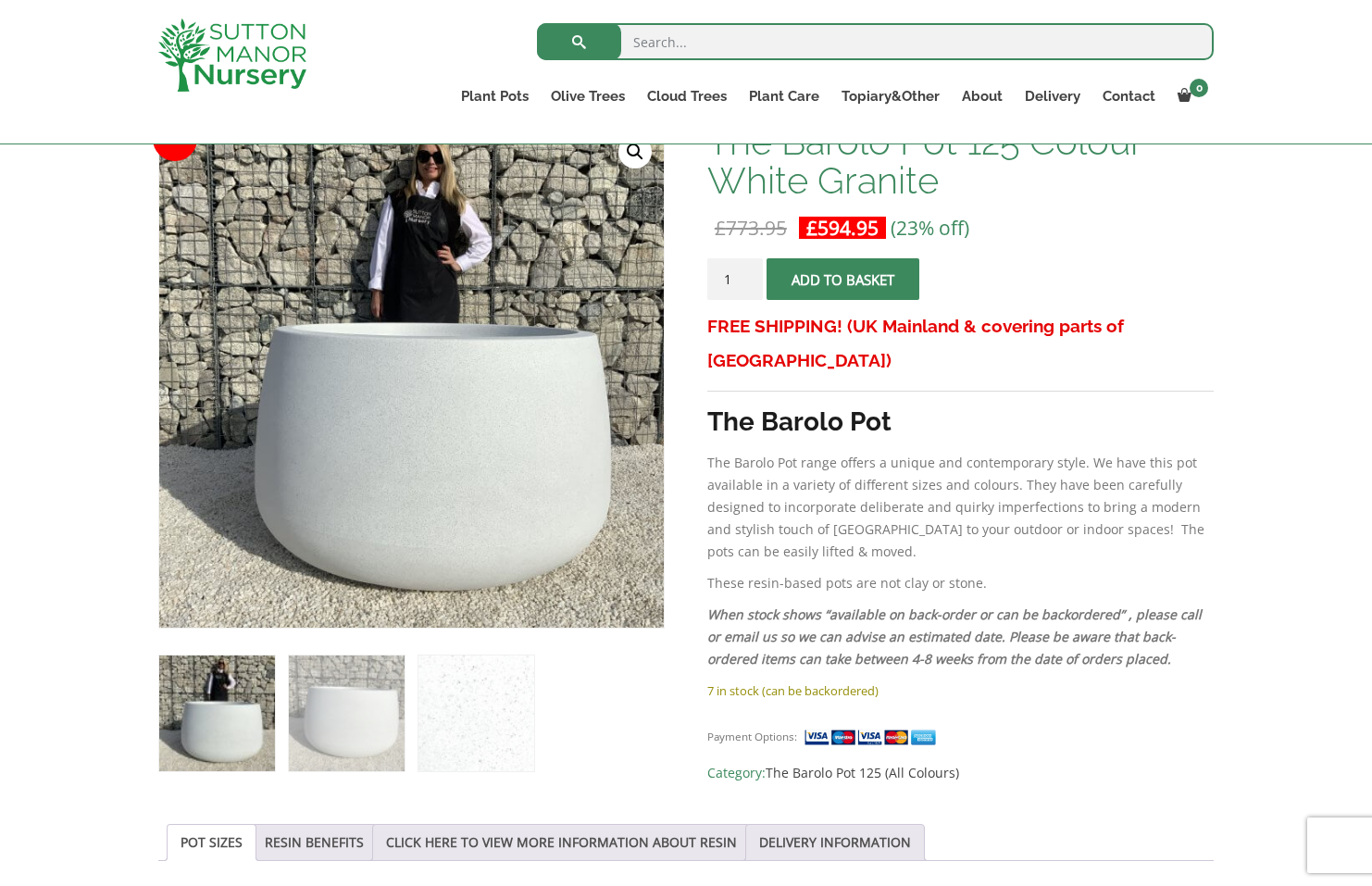
scroll to position [317, 0]
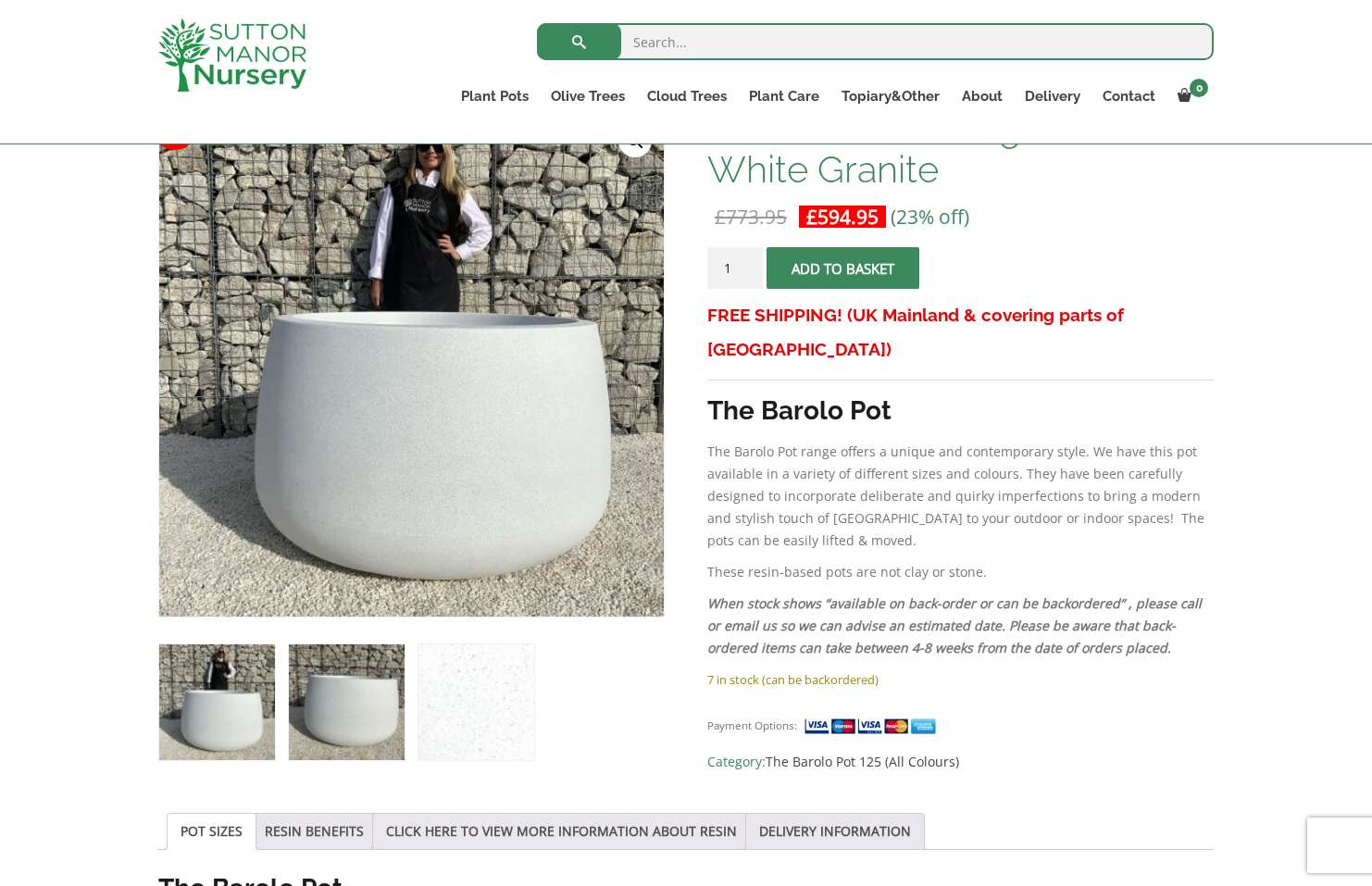
click at [363, 714] on img at bounding box center [346, 701] width 115 height 115
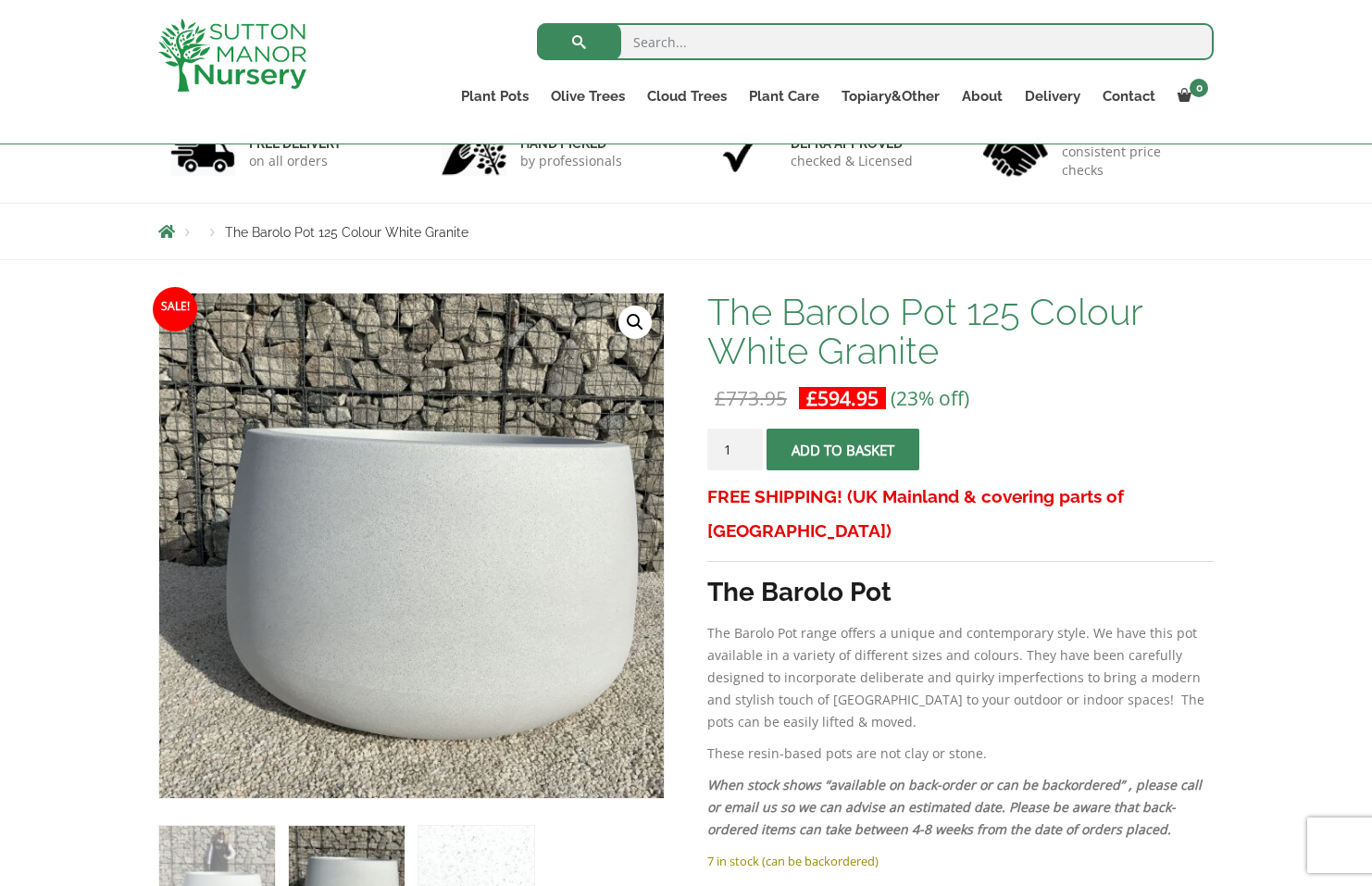
scroll to position [223, 0]
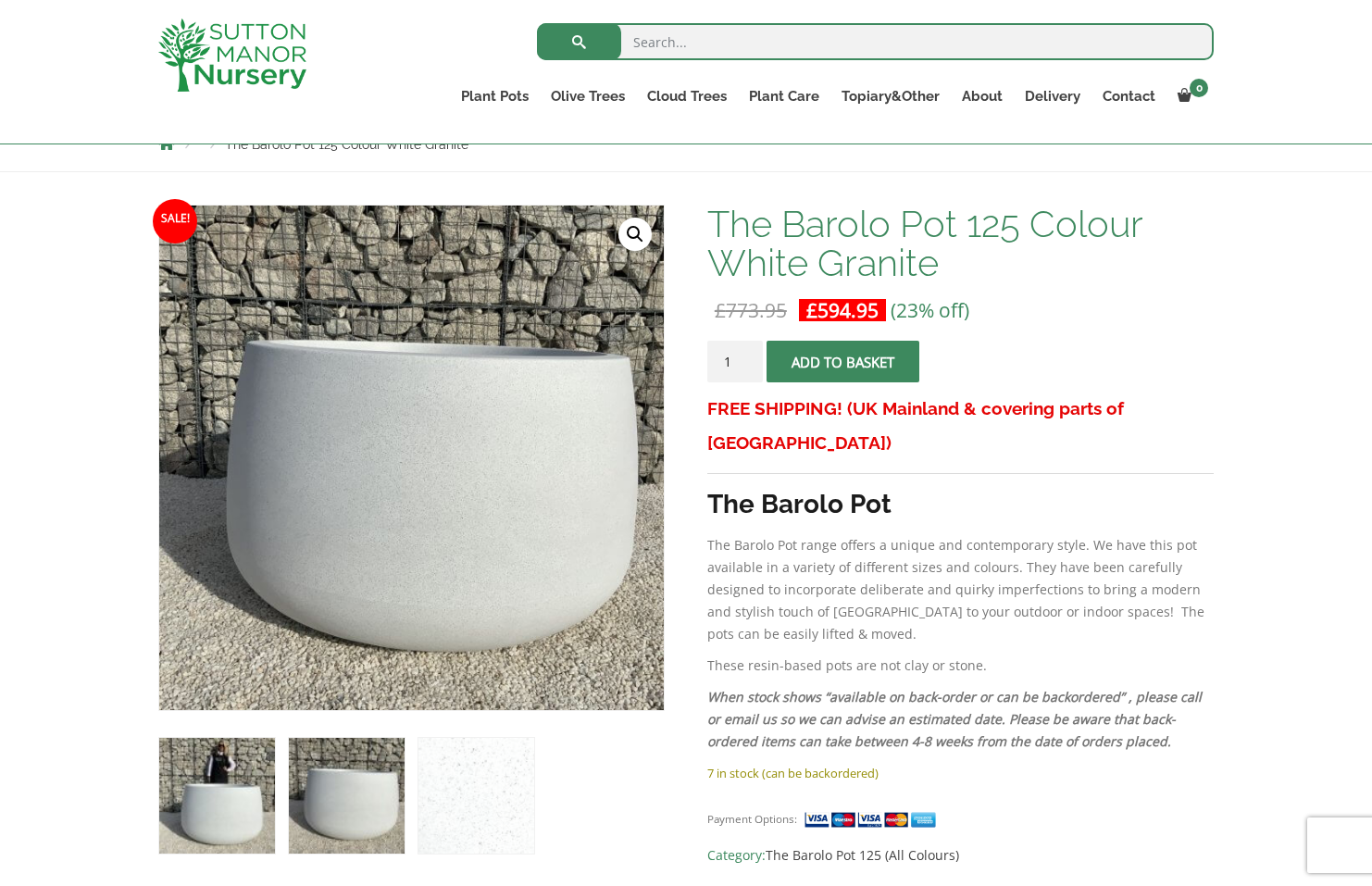
click at [219, 798] on img at bounding box center [216, 795] width 115 height 115
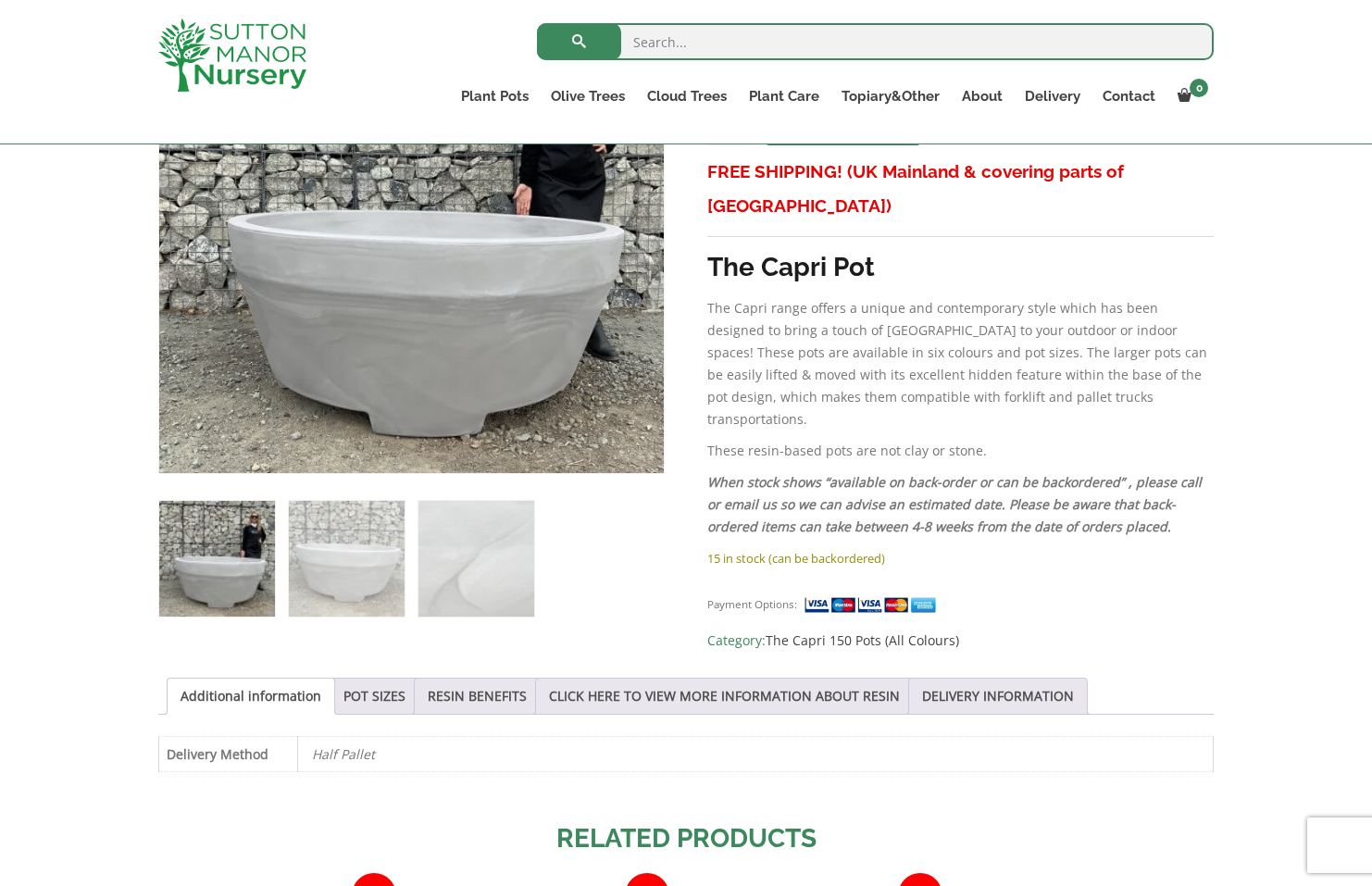
scroll to position [459, 0]
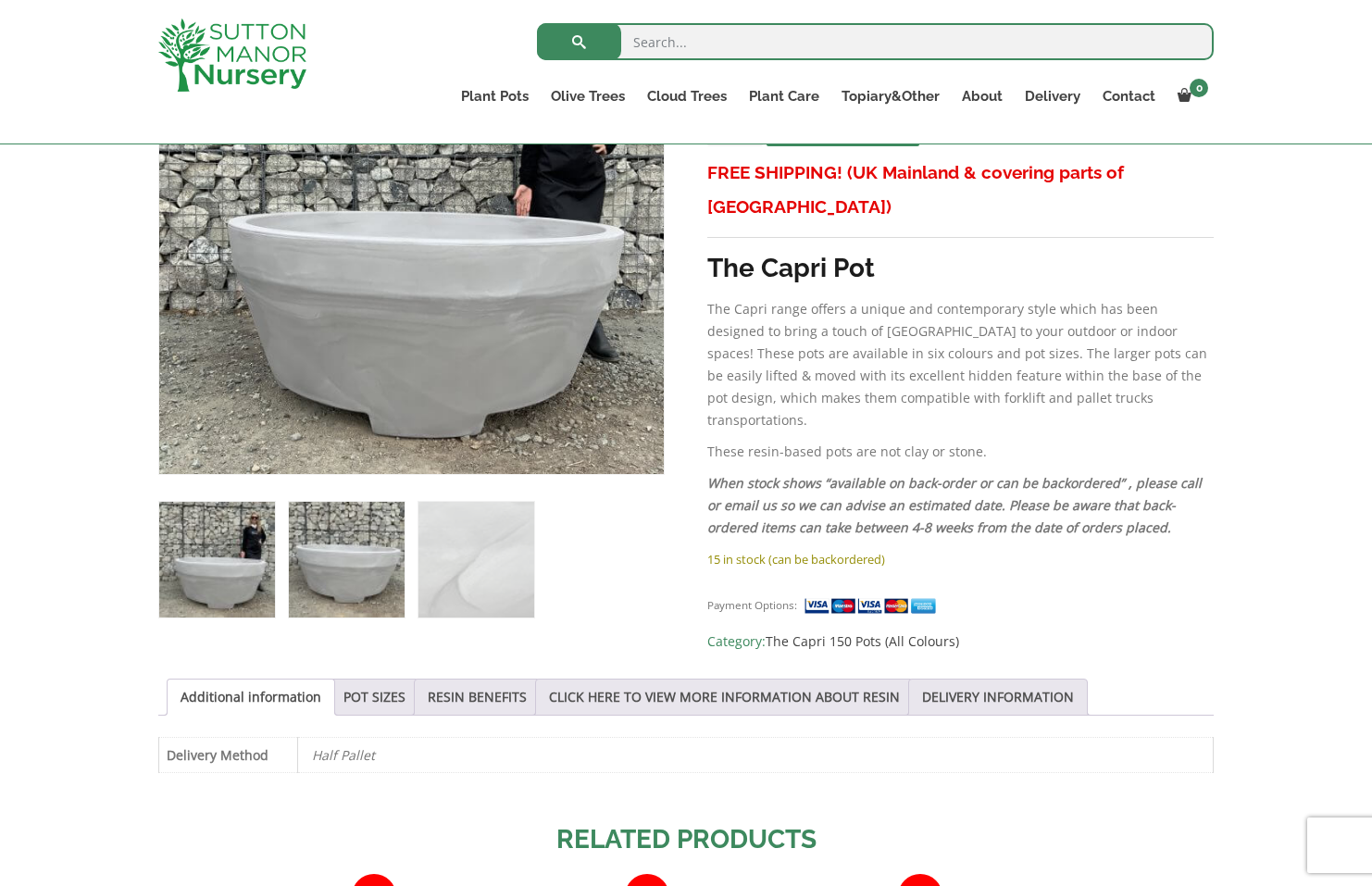
click at [374, 542] on img at bounding box center [346, 559] width 115 height 115
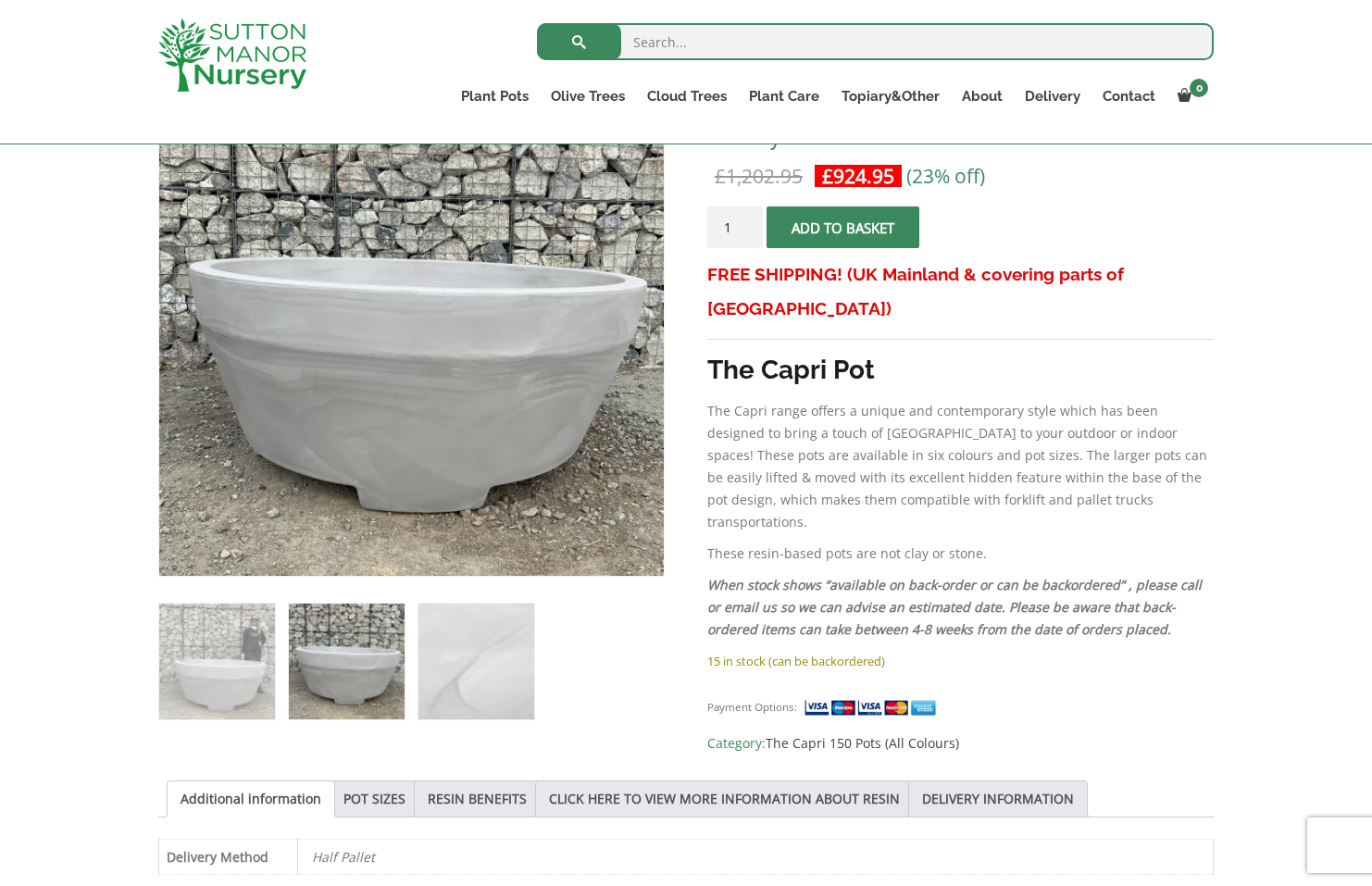
scroll to position [377, 0]
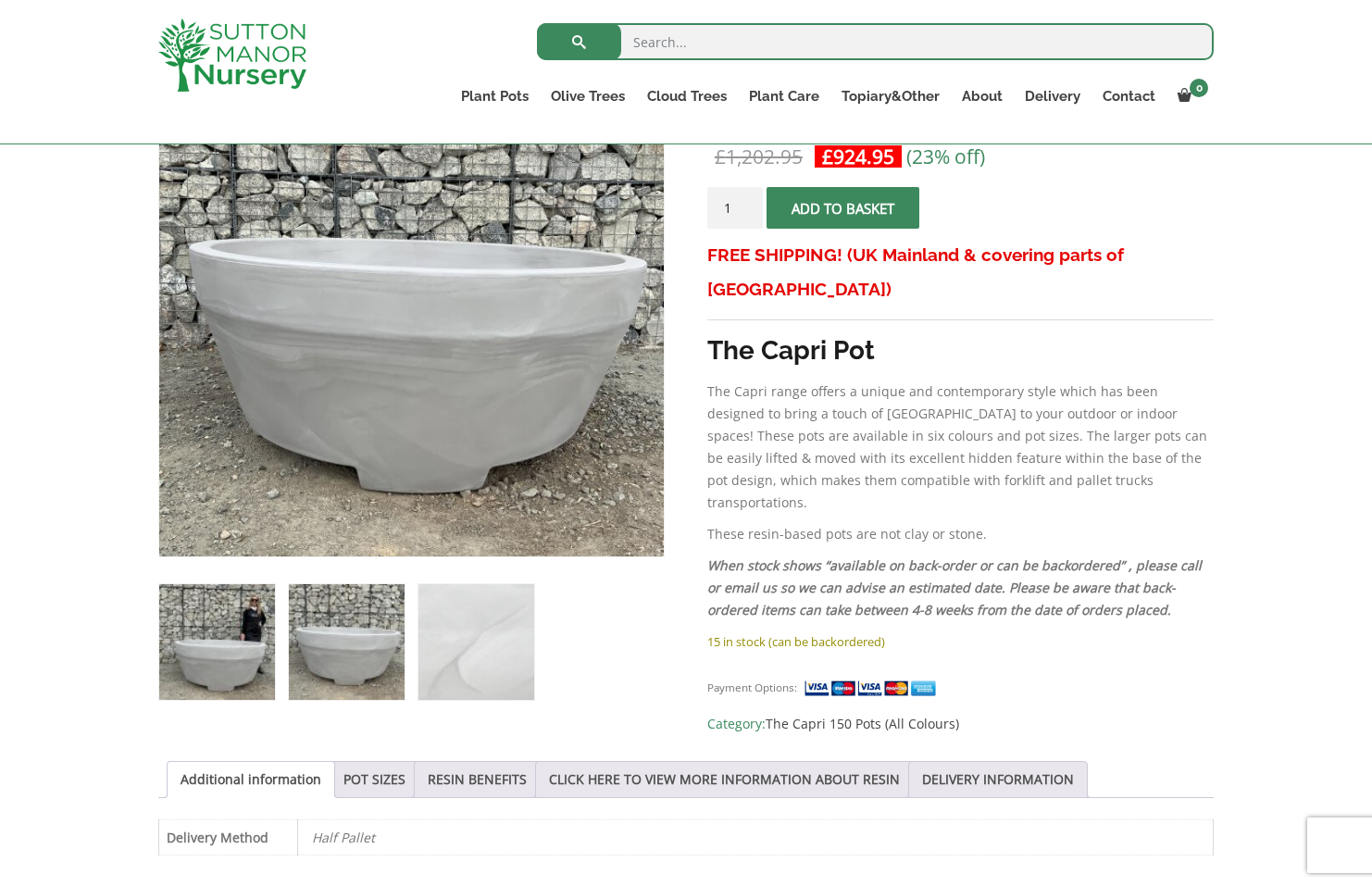
click at [230, 653] on img at bounding box center [216, 641] width 115 height 115
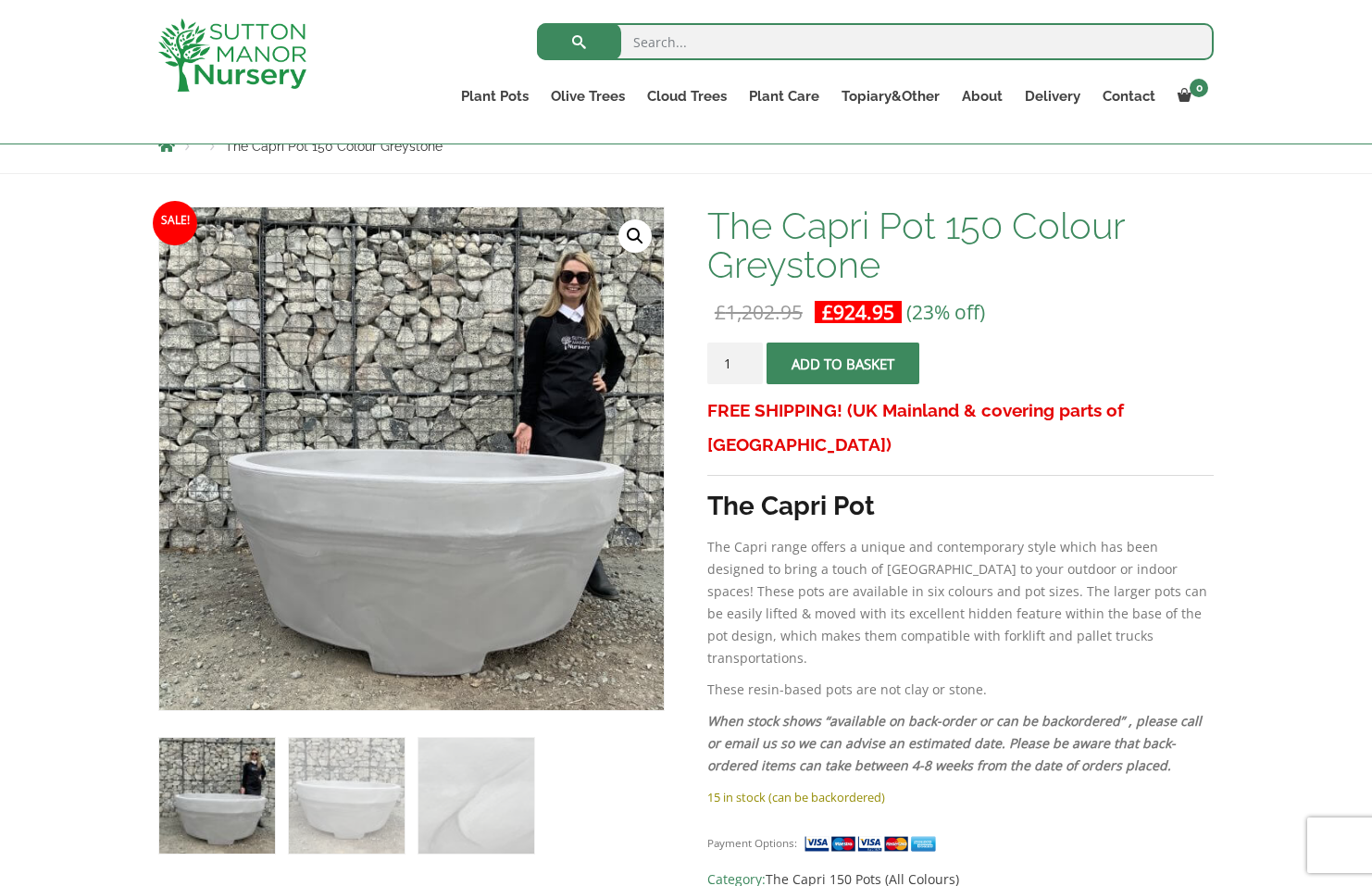
scroll to position [220, 0]
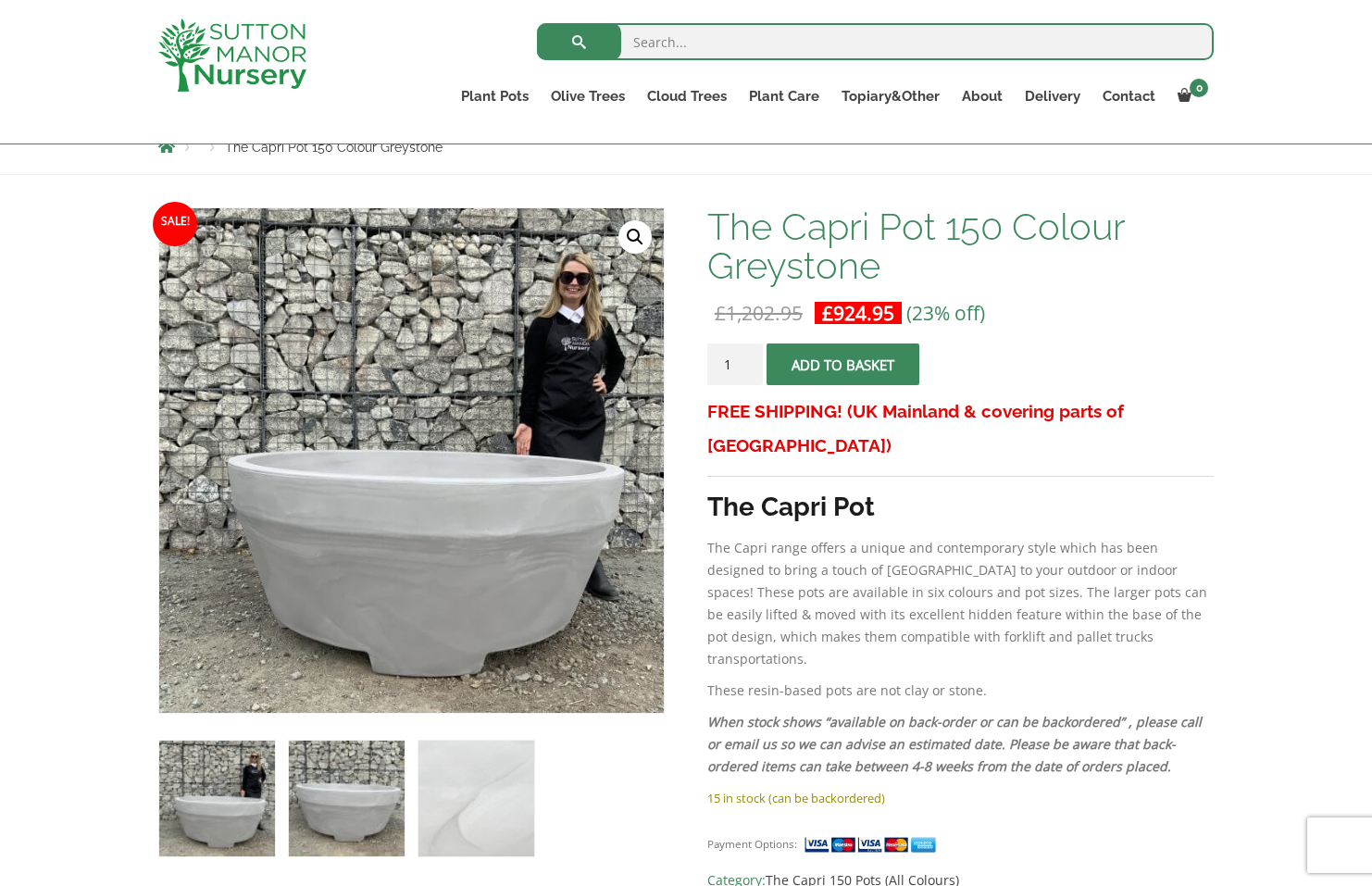
click at [344, 800] on img at bounding box center [346, 798] width 115 height 115
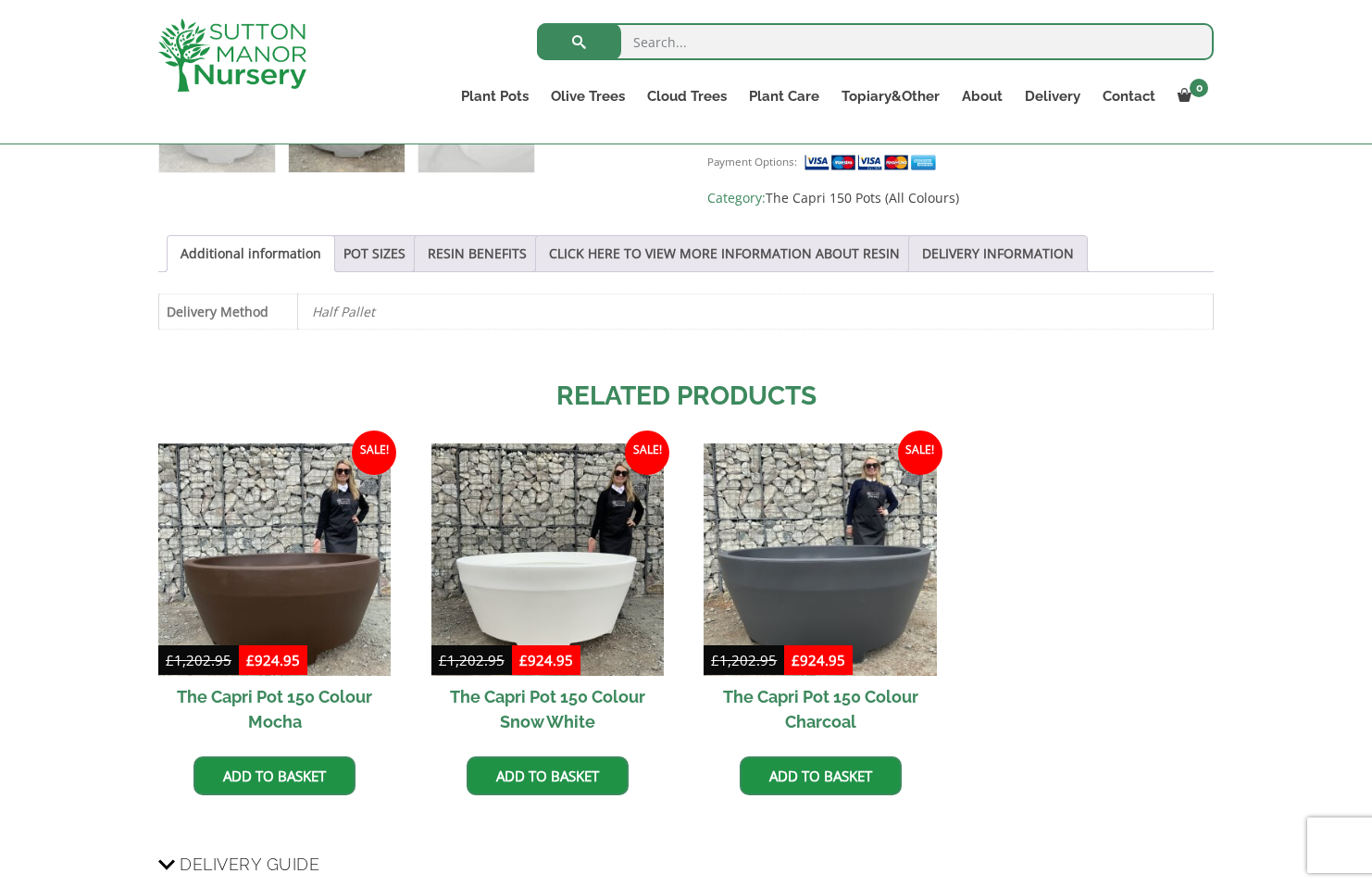
scroll to position [897, 0]
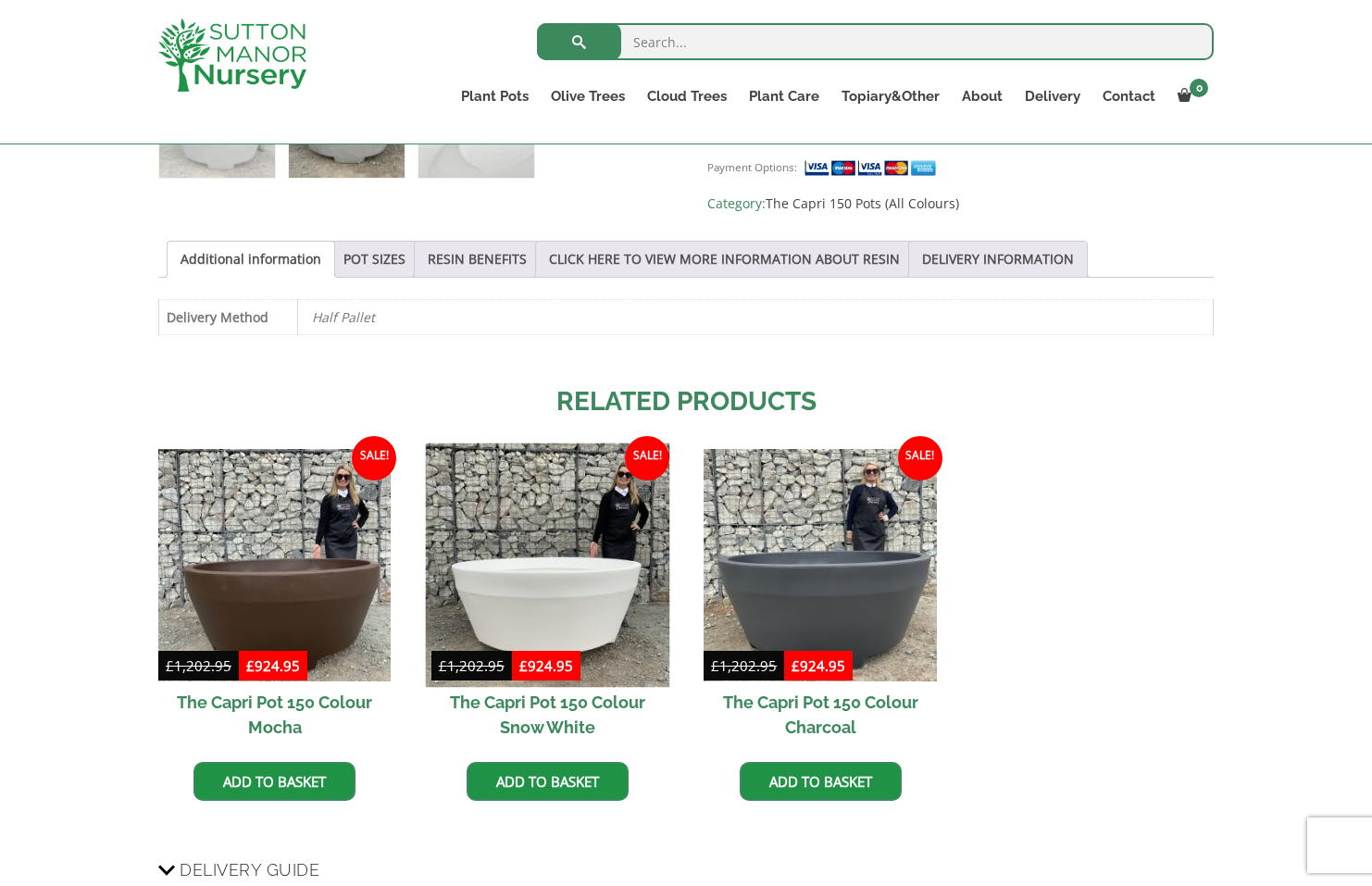
click at [519, 520] on img at bounding box center [546, 564] width 245 height 245
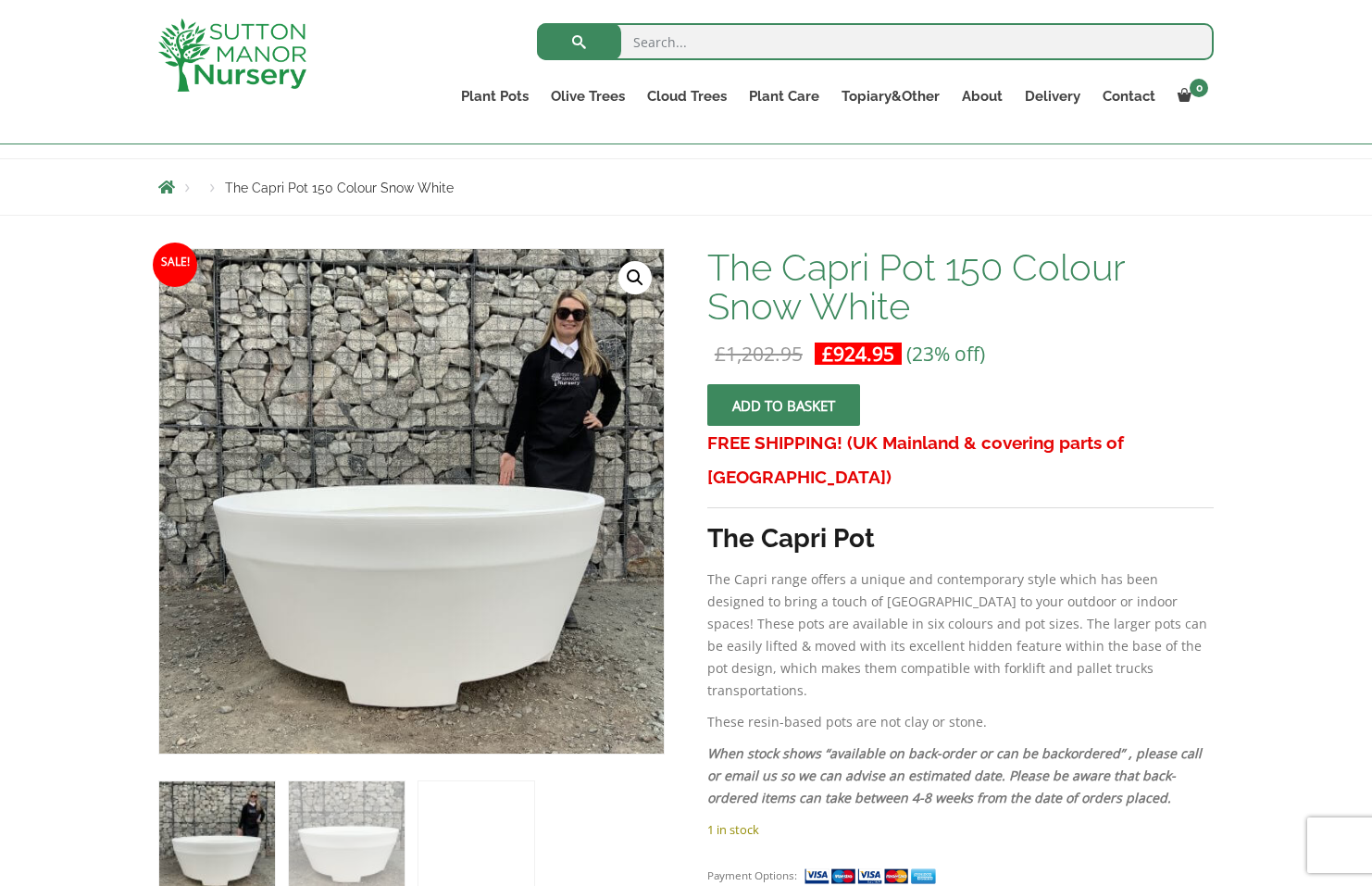
scroll to position [221, 0]
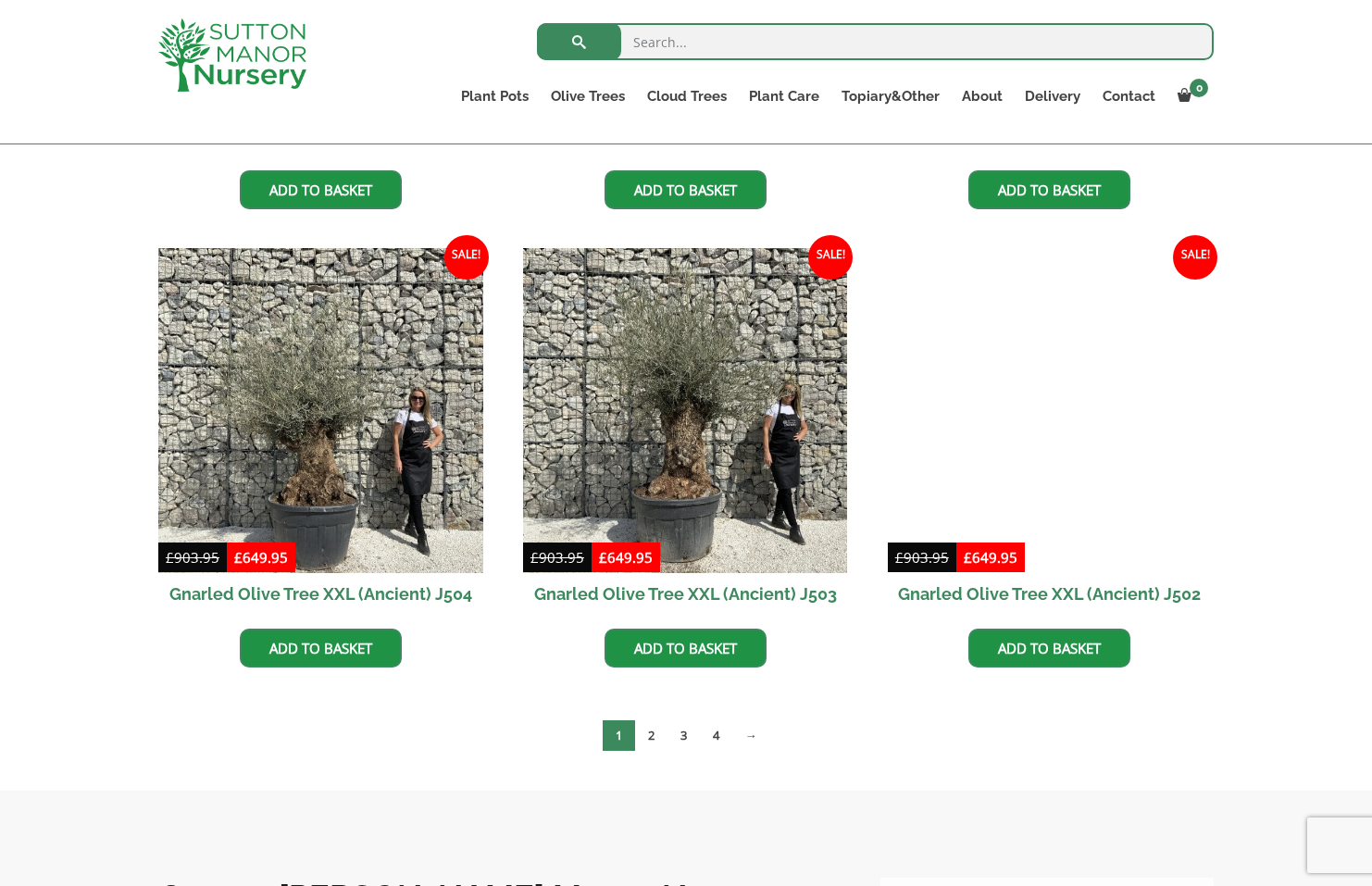
scroll to position [2662, 0]
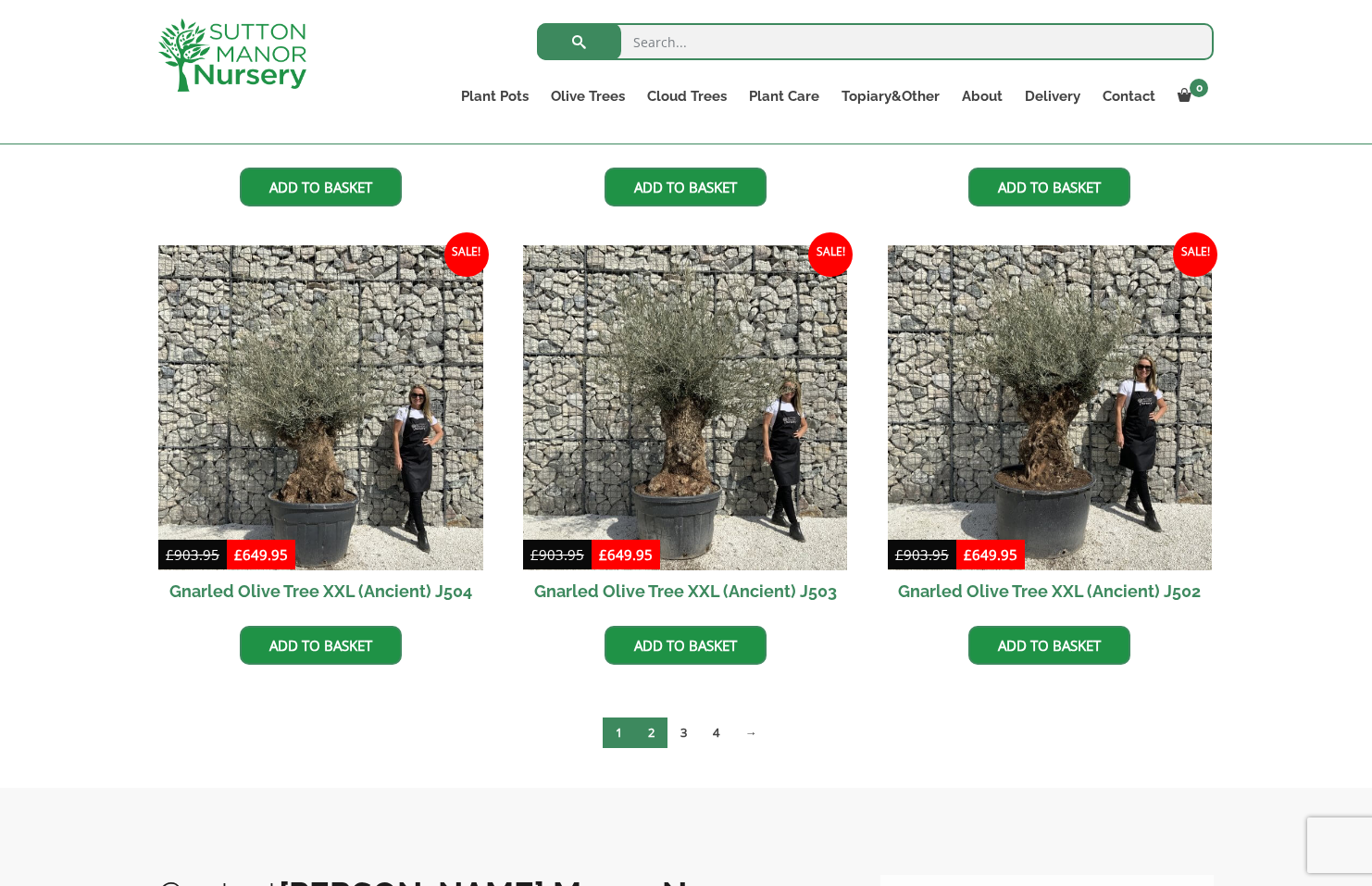
click at [656, 729] on link "2" at bounding box center [651, 733] width 33 height 31
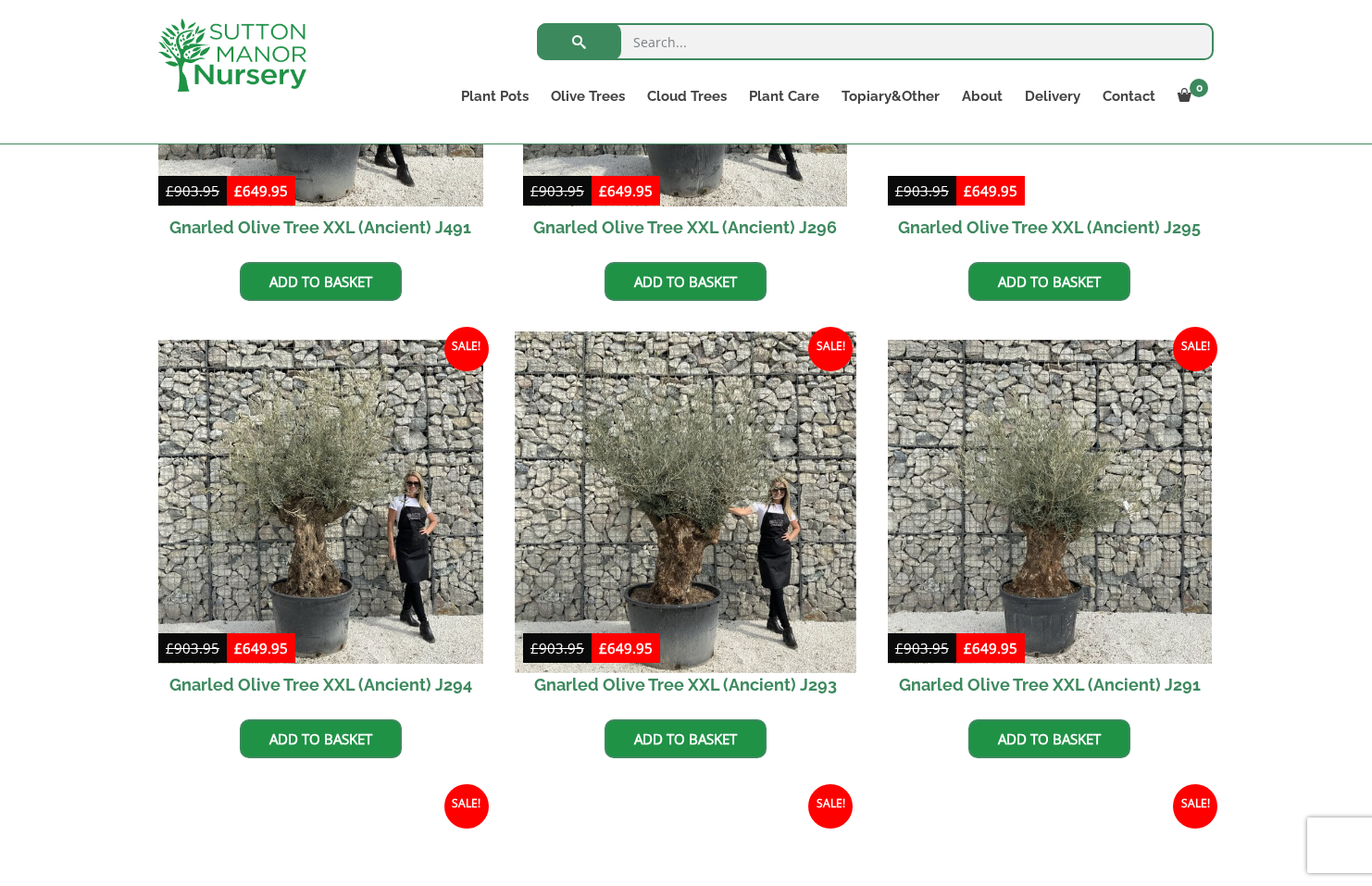
scroll to position [2110, 0]
